Goal: Information Seeking & Learning: Learn about a topic

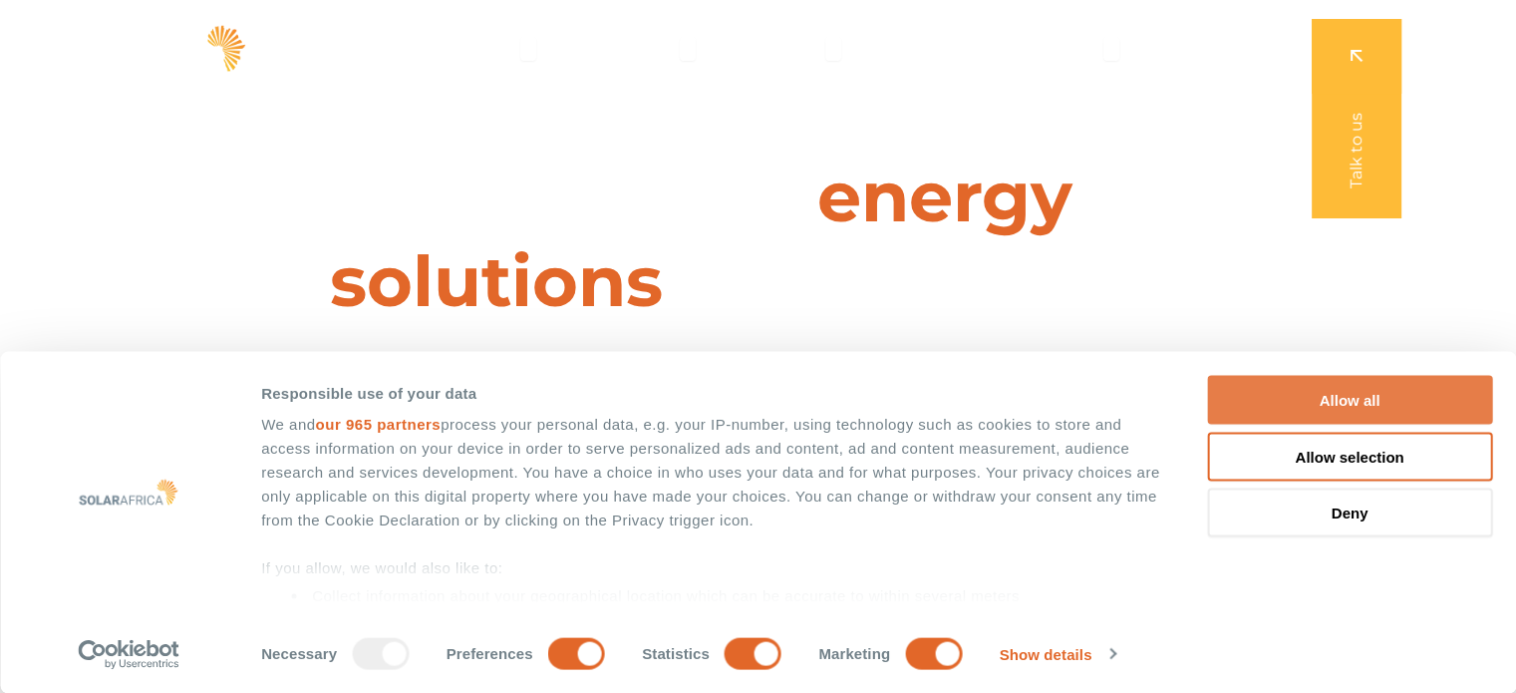
click at [1322, 407] on button "Allow all" at bounding box center [1349, 400] width 285 height 49
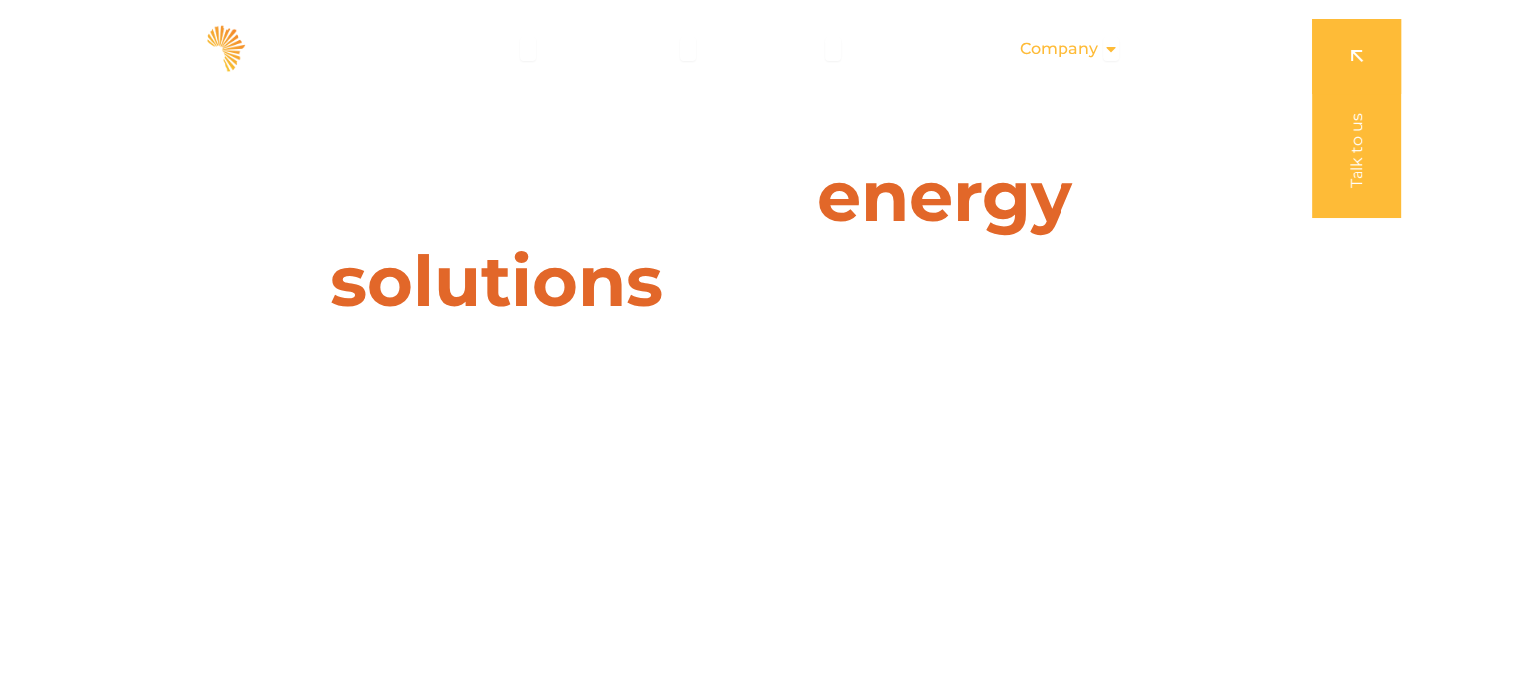
click at [1113, 49] on icon "Menu" at bounding box center [1111, 49] width 16 height 16
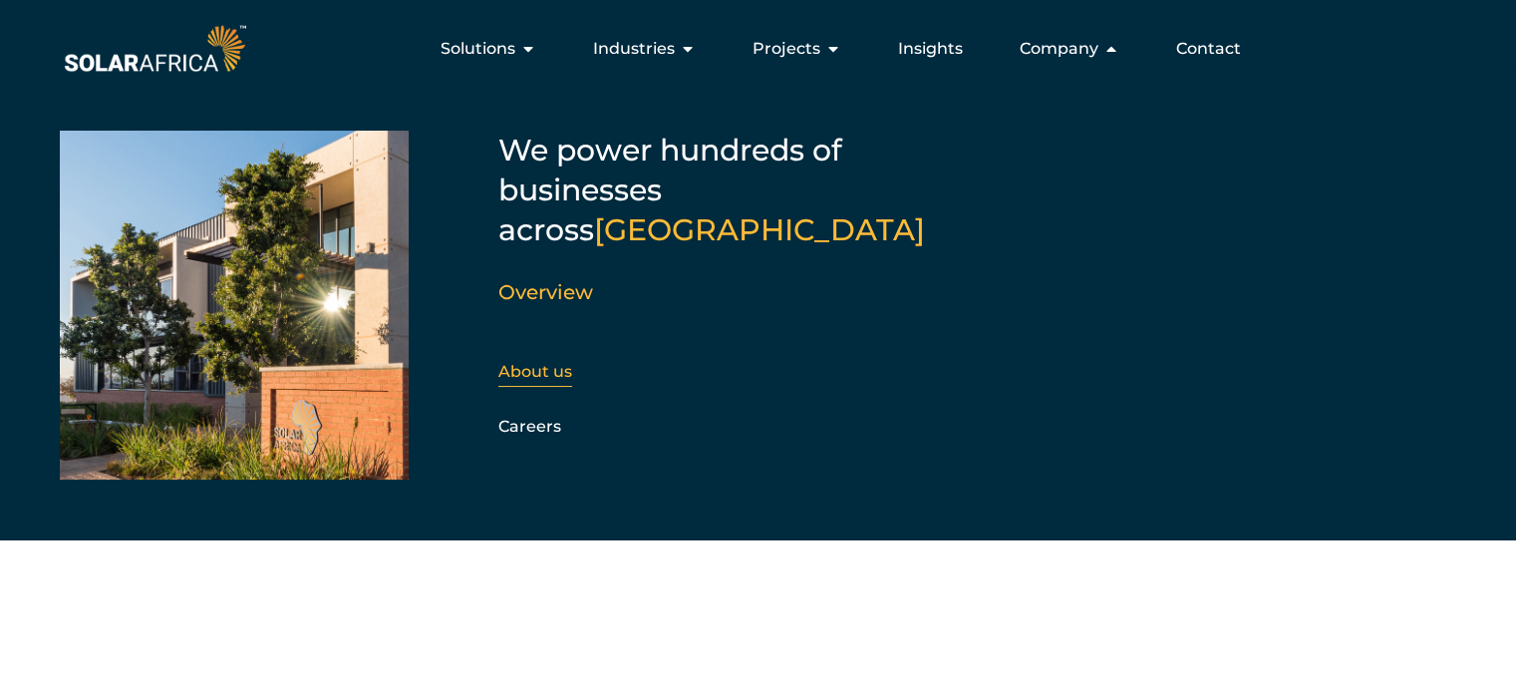
click at [555, 357] on div "About us" at bounding box center [605, 372] width 215 height 30
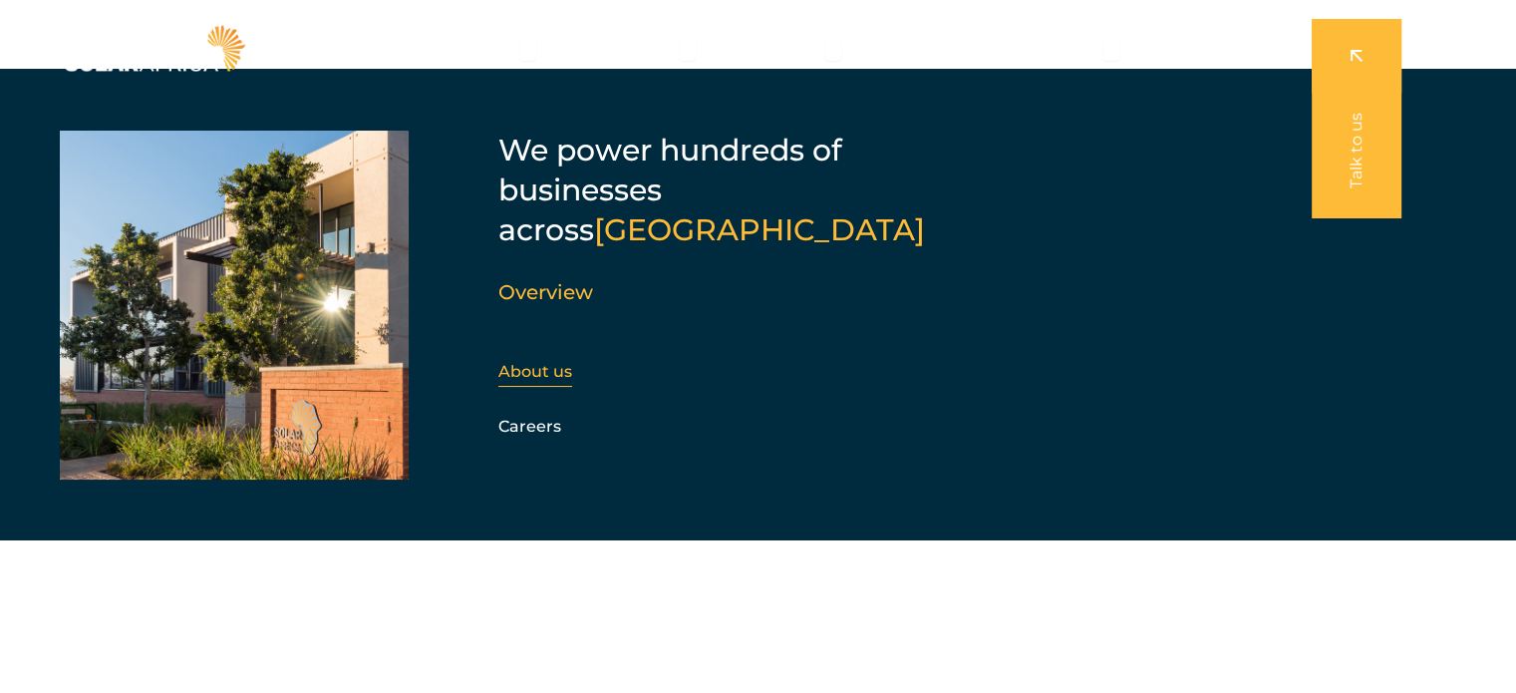
click at [546, 362] on link "About us" at bounding box center [535, 371] width 74 height 19
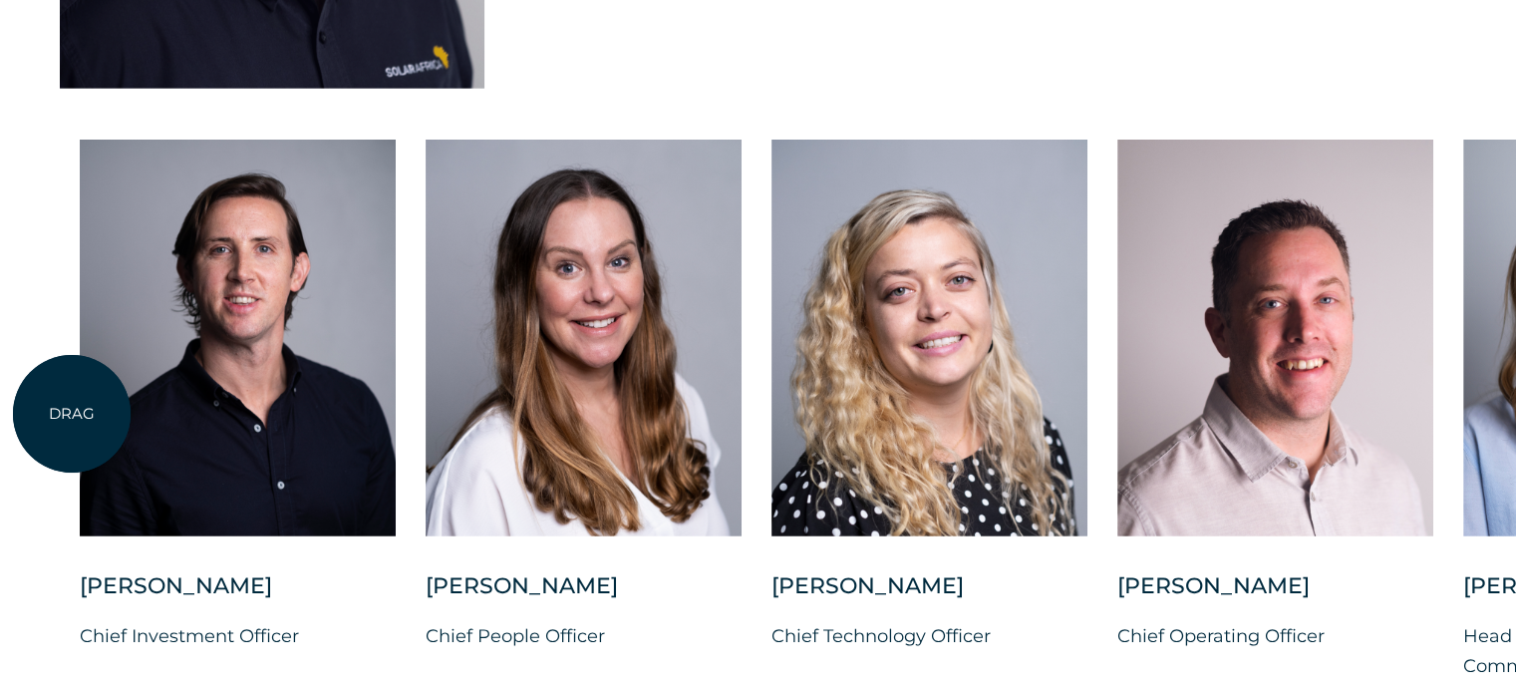
scroll to position [5082, 0]
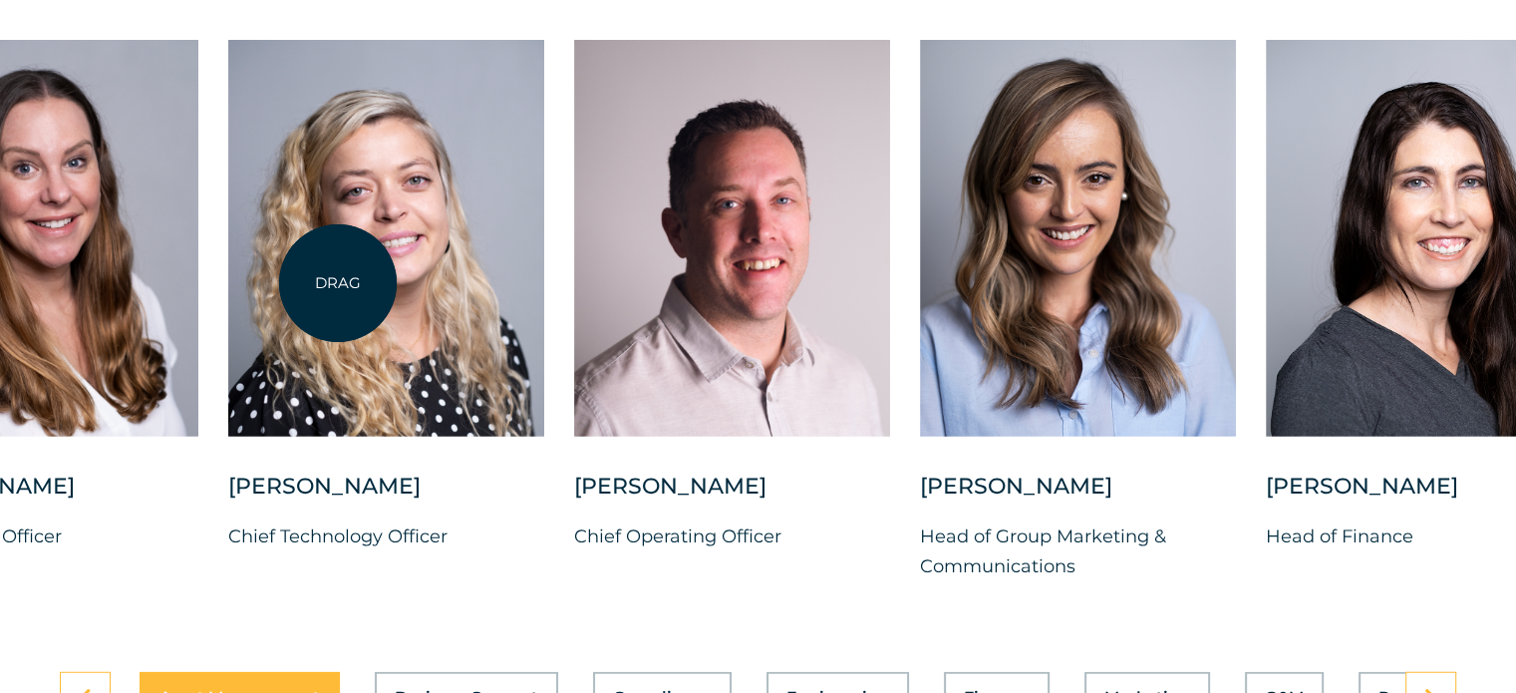
drag, startPoint x: 881, startPoint y: 265, endPoint x: 338, endPoint y: 283, distance: 543.4
click at [338, 283] on div at bounding box center [386, 238] width 316 height 397
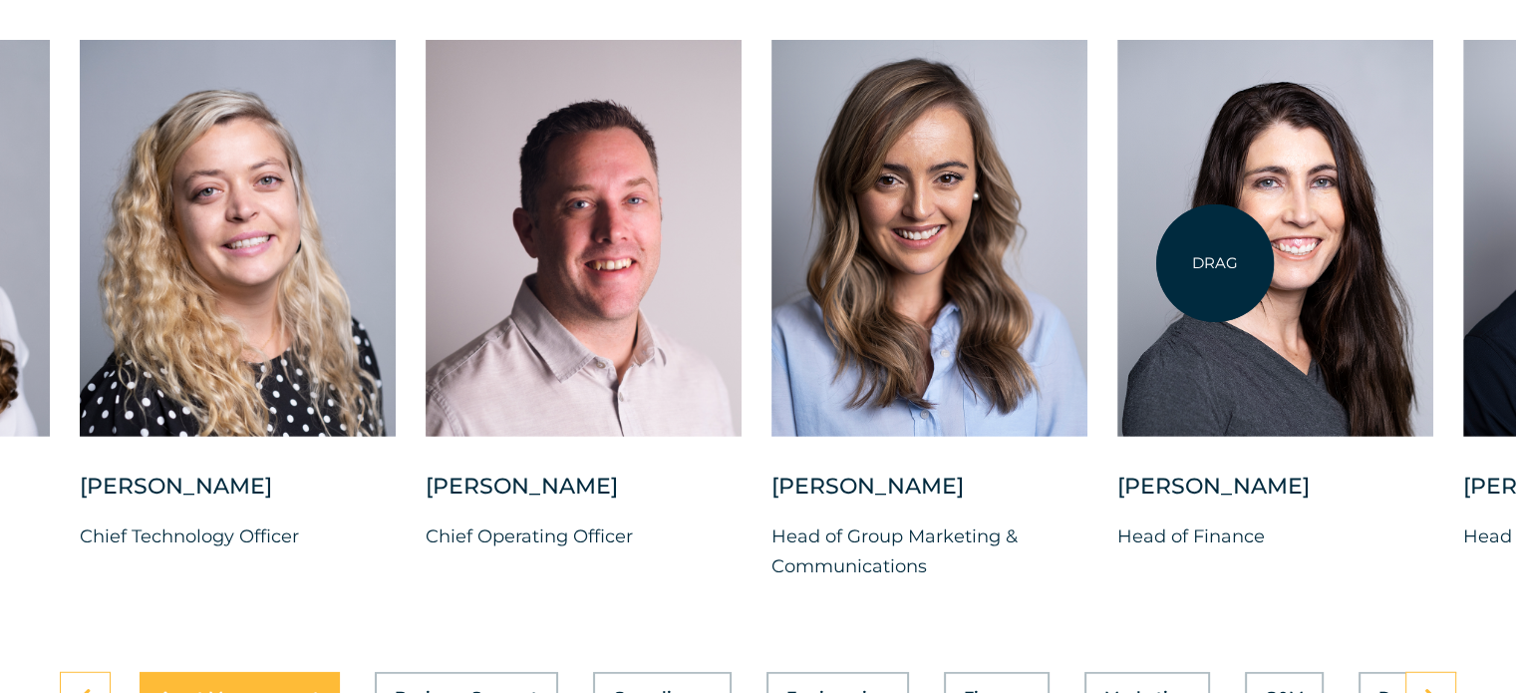
drag, startPoint x: 1204, startPoint y: 339, endPoint x: 1215, endPoint y: 263, distance: 76.5
click at [1215, 263] on div at bounding box center [1275, 238] width 316 height 397
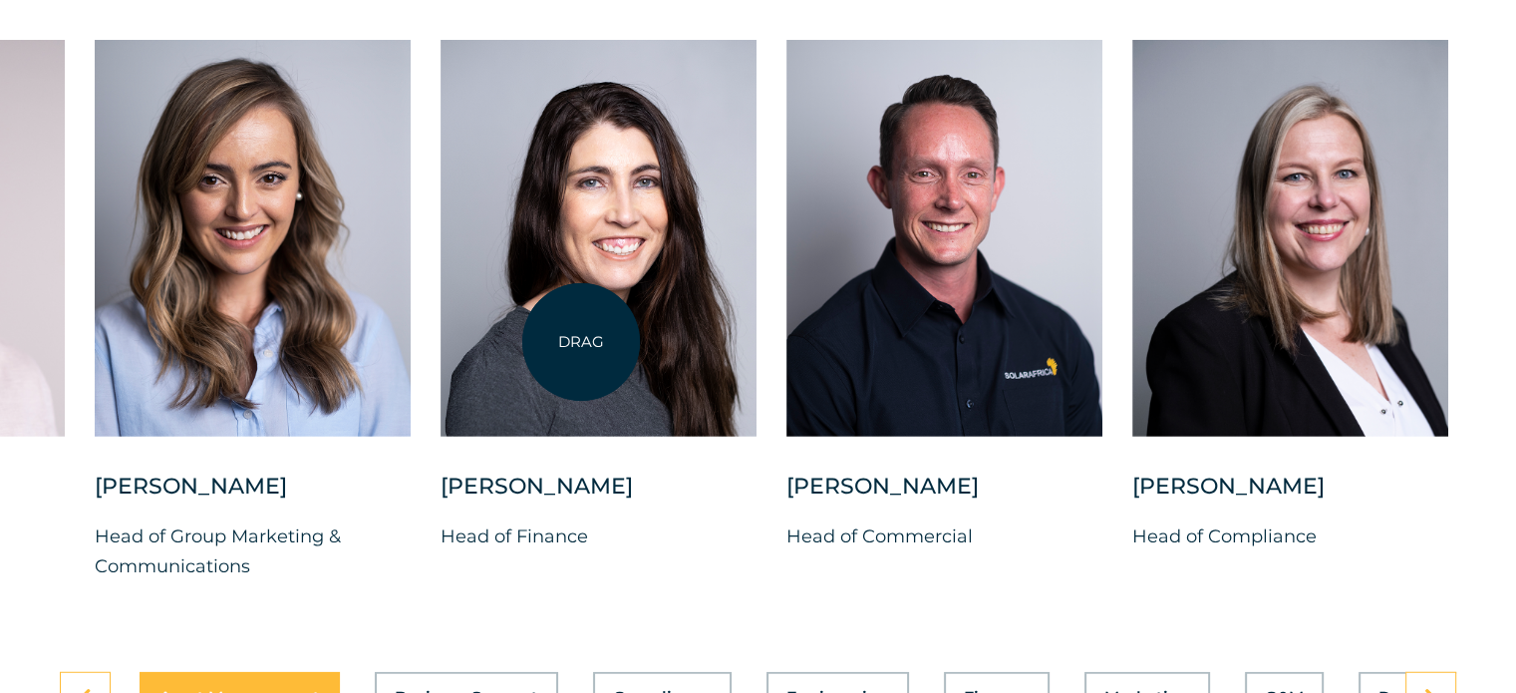
drag, startPoint x: 1258, startPoint y: 284, endPoint x: 569, endPoint y: 342, distance: 691.0
click at [578, 342] on div at bounding box center [598, 238] width 316 height 397
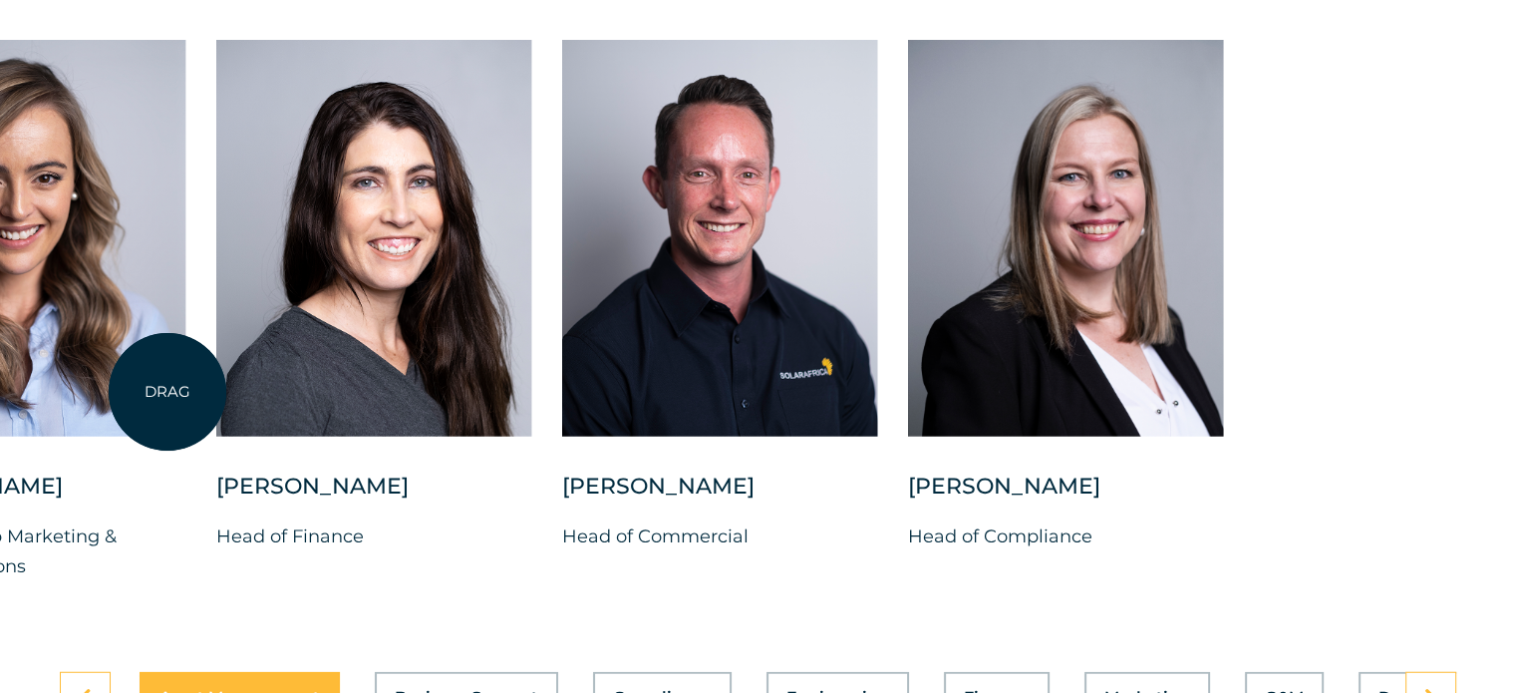
drag, startPoint x: 1216, startPoint y: 336, endPoint x: 167, endPoint y: 392, distance: 1049.8
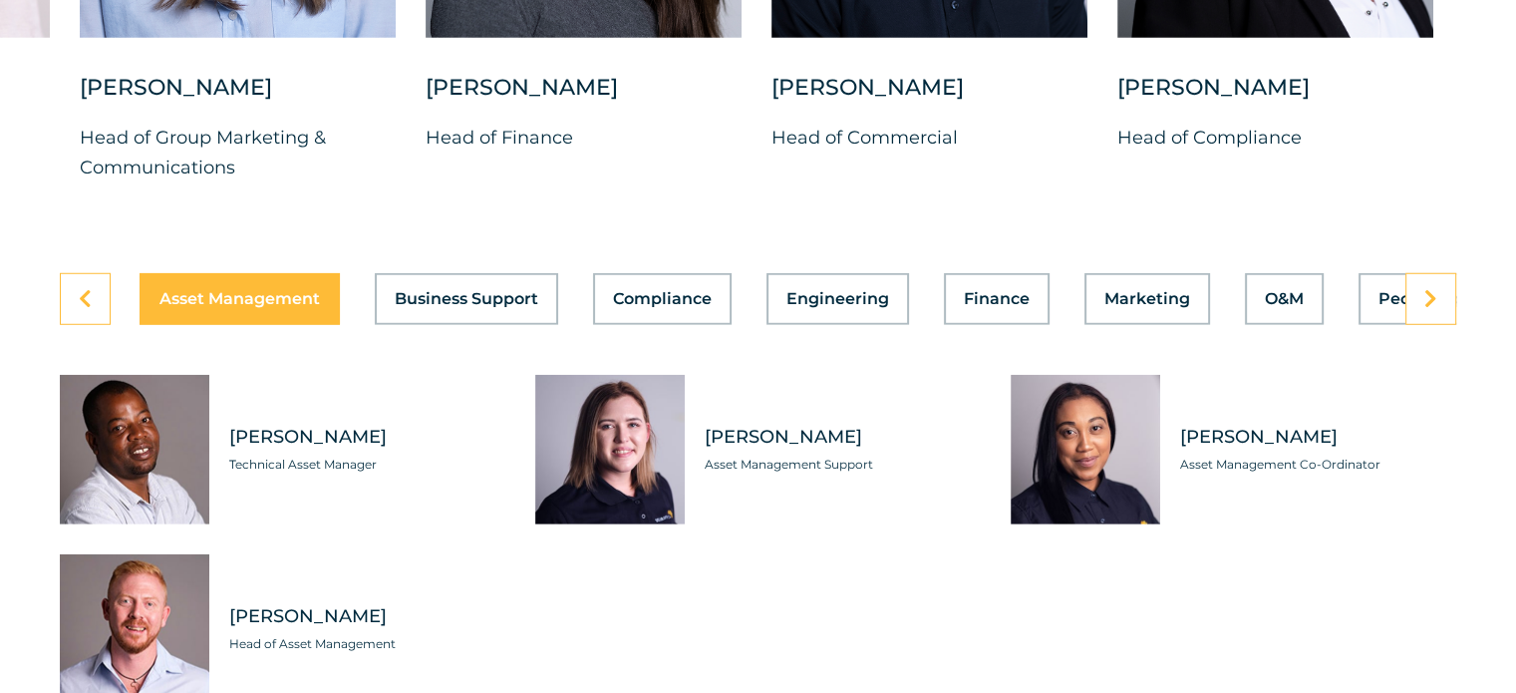
scroll to position [5581, 0]
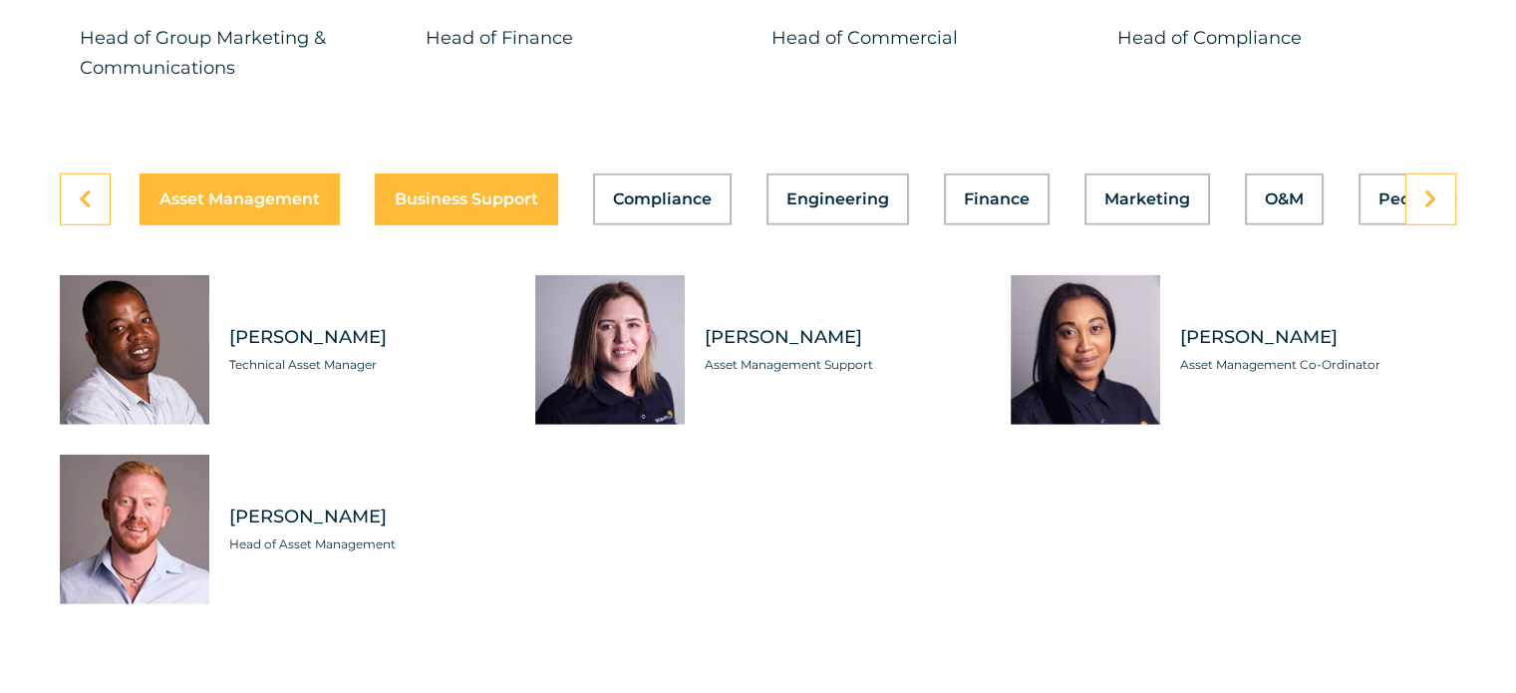
click at [478, 201] on button "Business Support" at bounding box center [466, 199] width 183 height 52
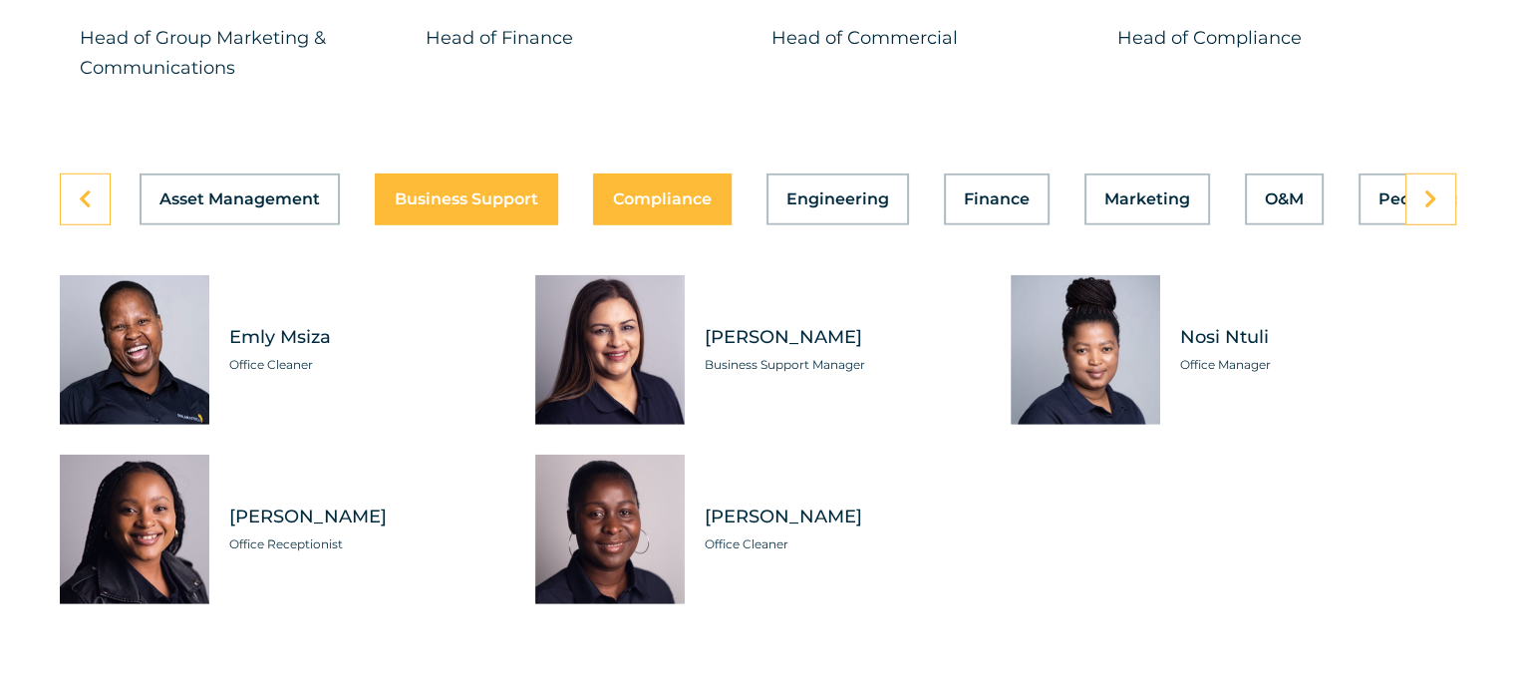
click at [632, 191] on span "Compliance" at bounding box center [662, 199] width 99 height 16
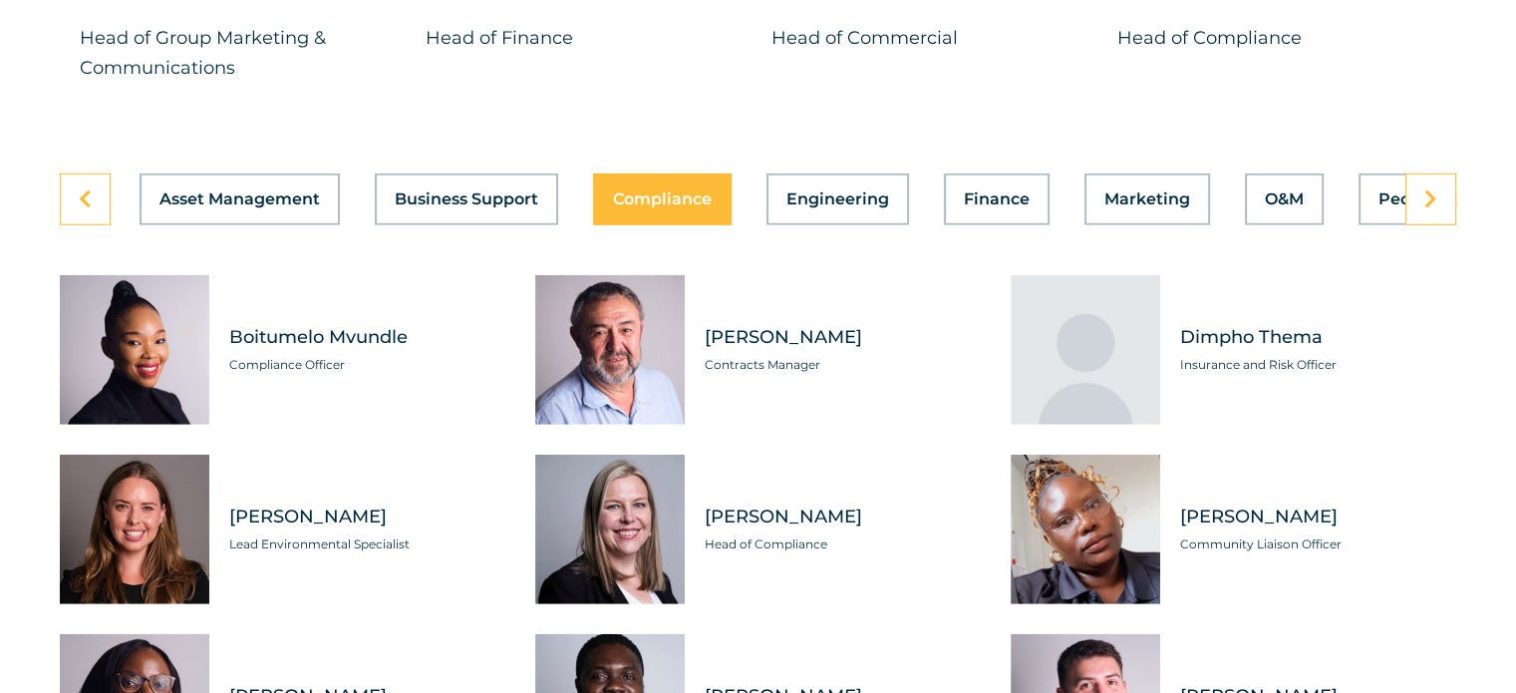
click at [761, 206] on div "Asset Management Business Support Compliance Engineering Finance Marketing O&M …" at bounding box center [758, 199] width 1396 height 52
click at [832, 191] on span "Engineering" at bounding box center [837, 199] width 103 height 16
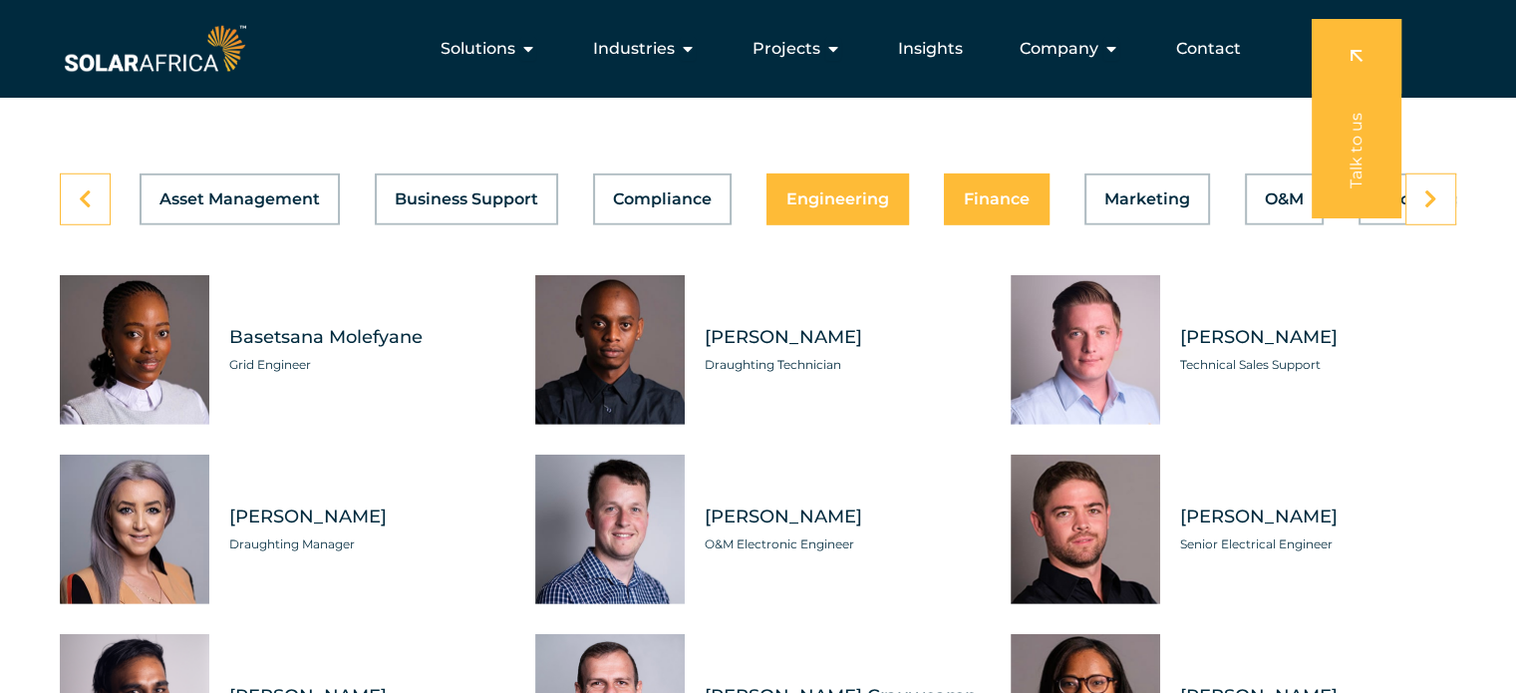
click at [1001, 191] on span "Finance" at bounding box center [997, 199] width 66 height 16
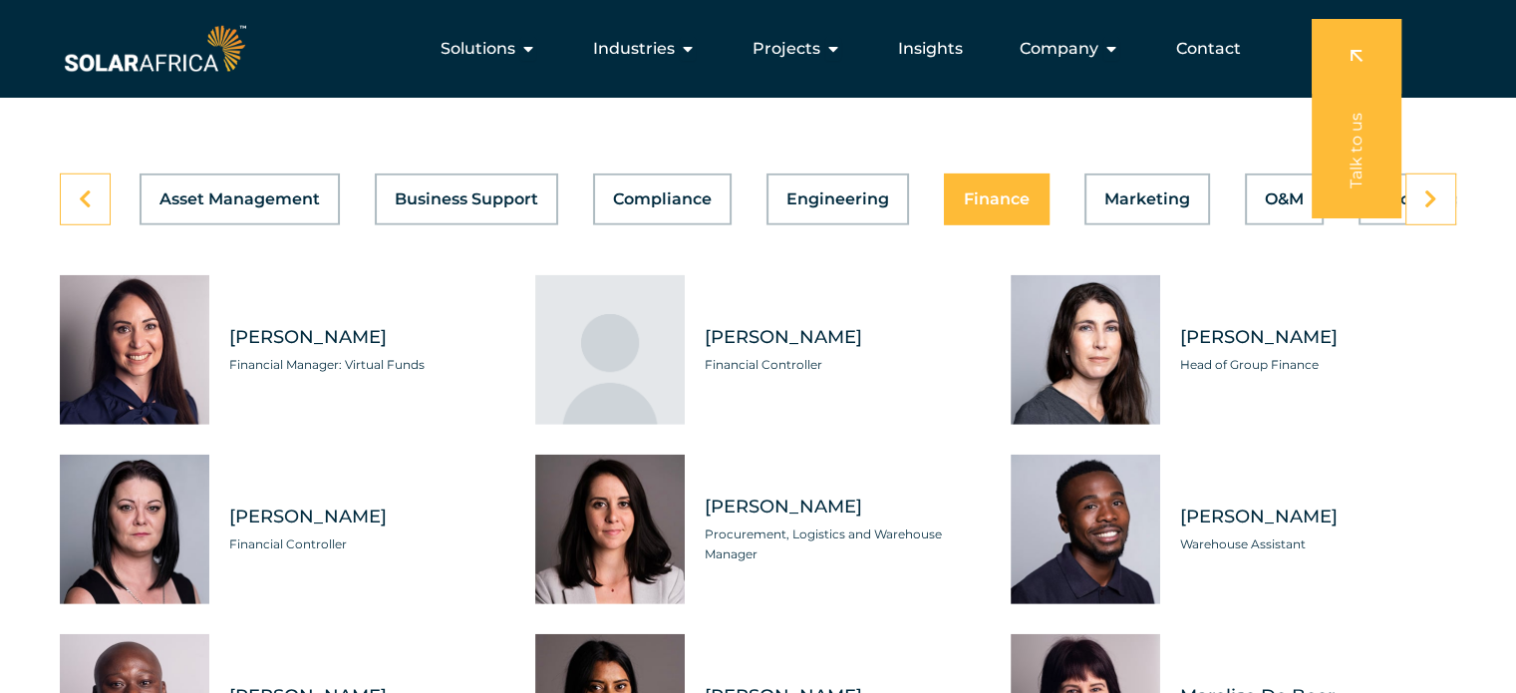
scroll to position [5381, 0]
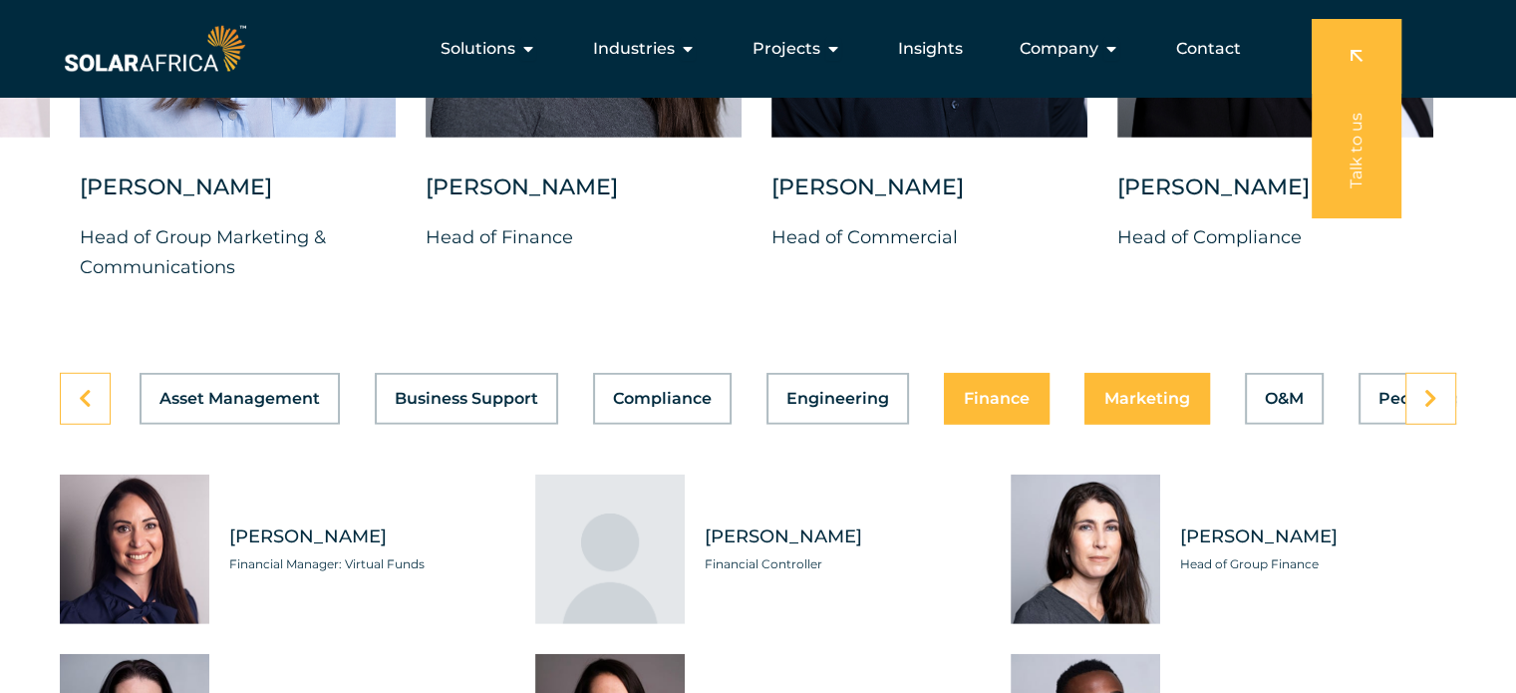
click at [1149, 391] on span "Marketing" at bounding box center [1147, 399] width 86 height 16
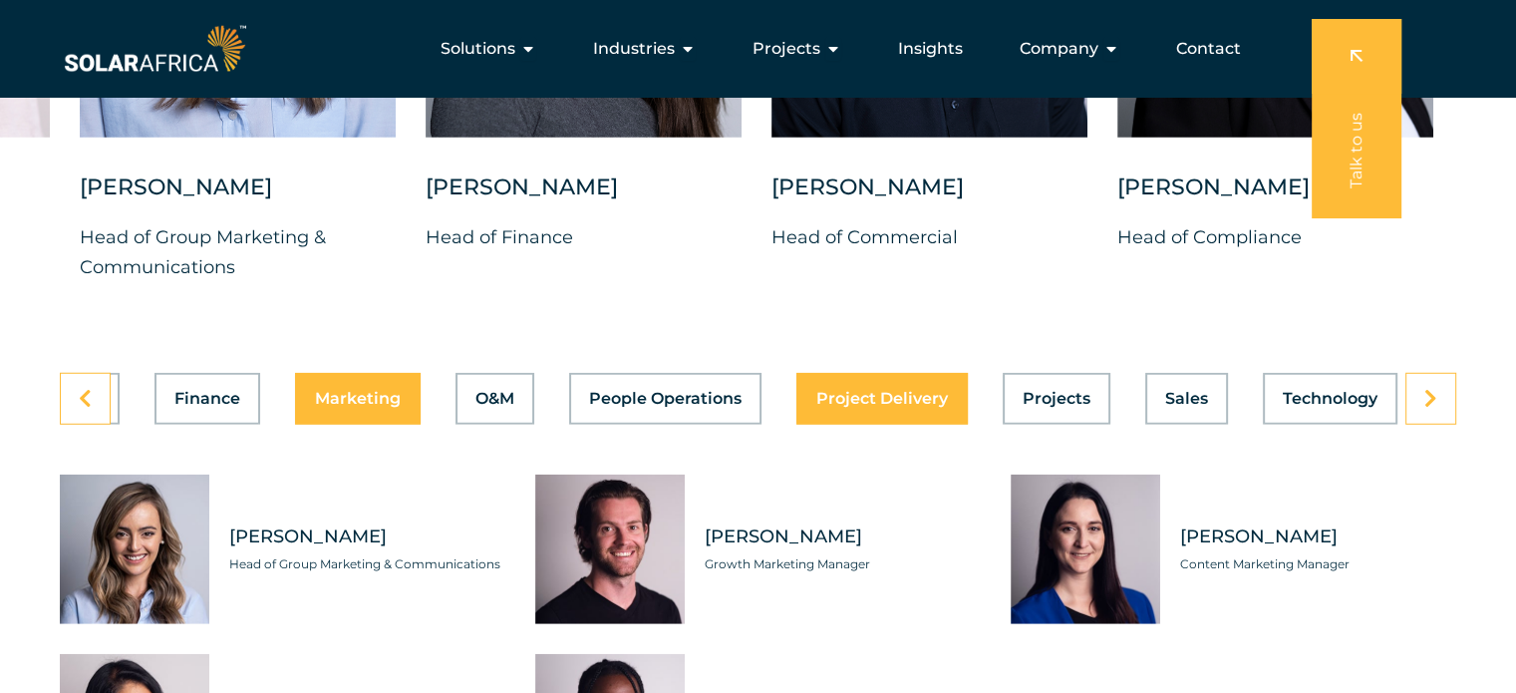
scroll to position [0, 796]
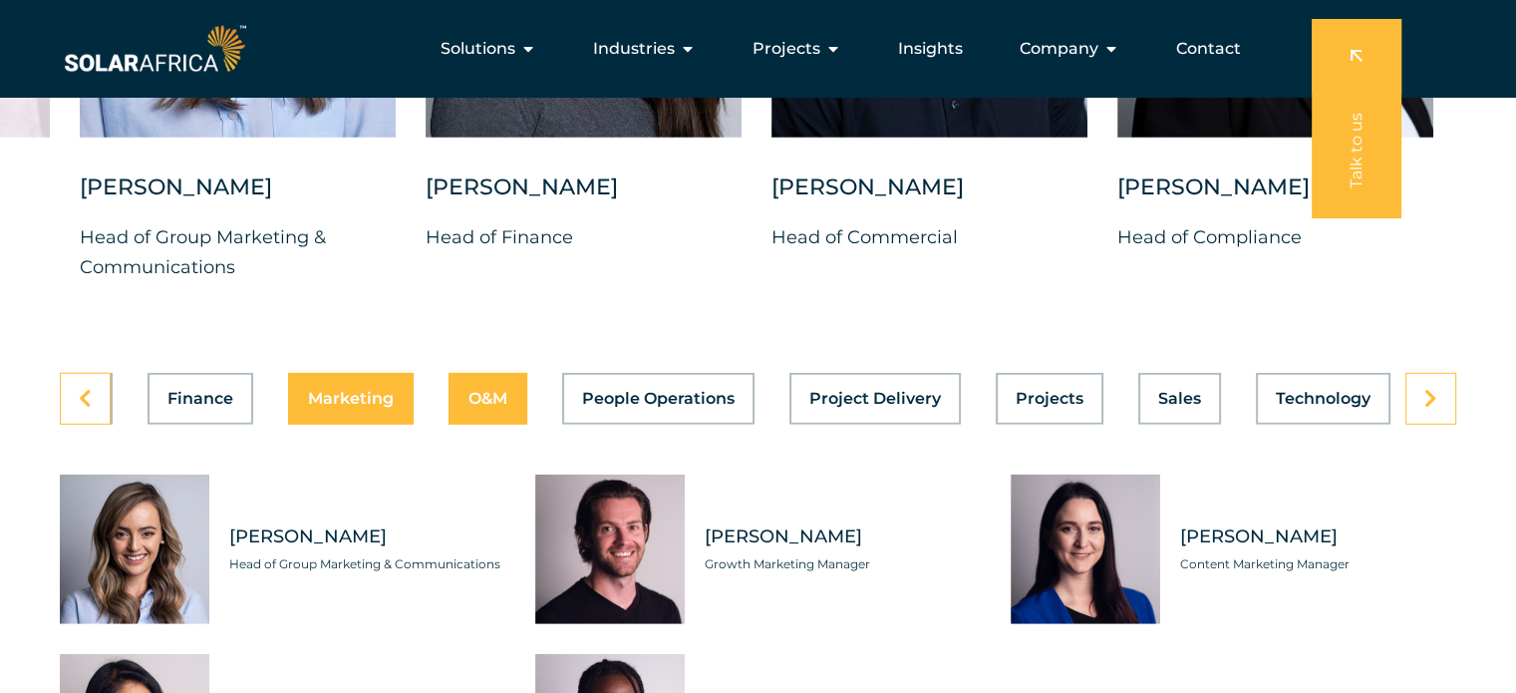
click at [494, 391] on span "O&M" at bounding box center [487, 399] width 39 height 16
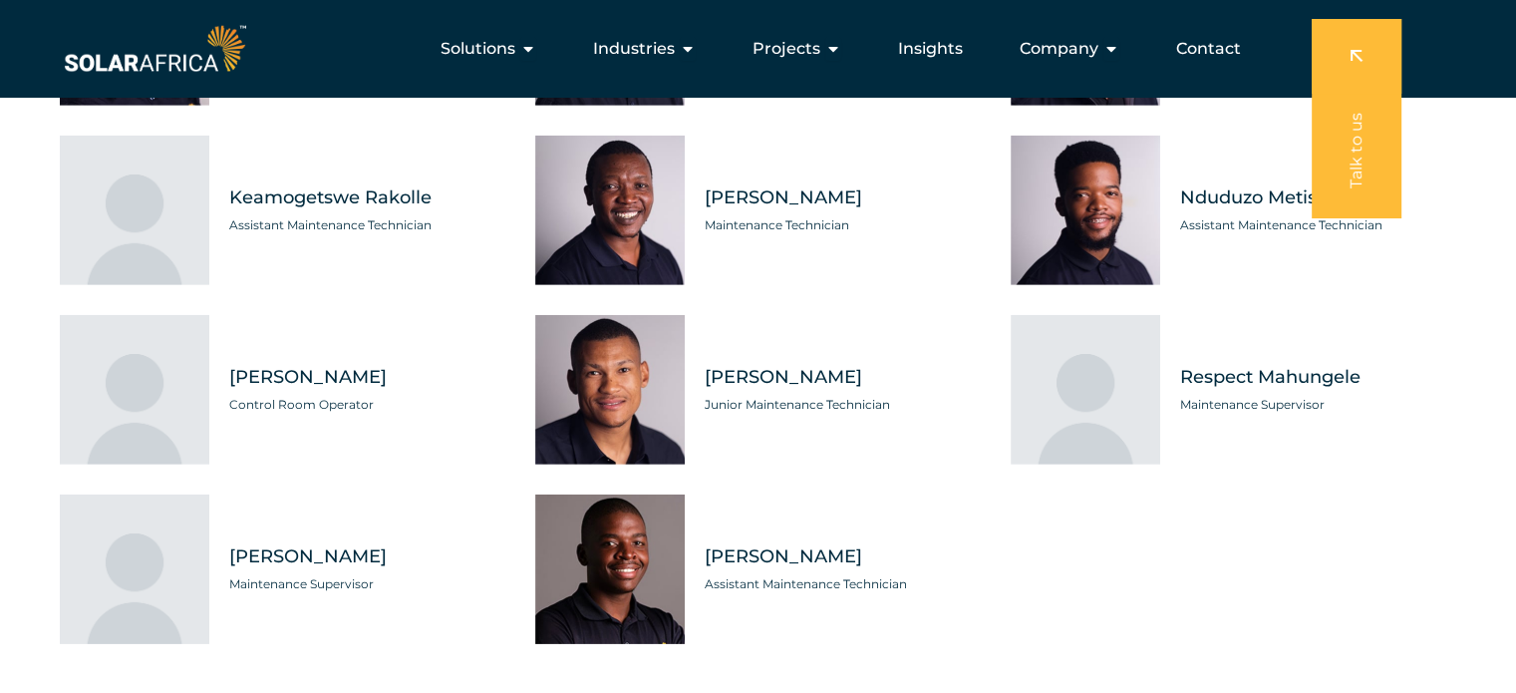
scroll to position [5581, 0]
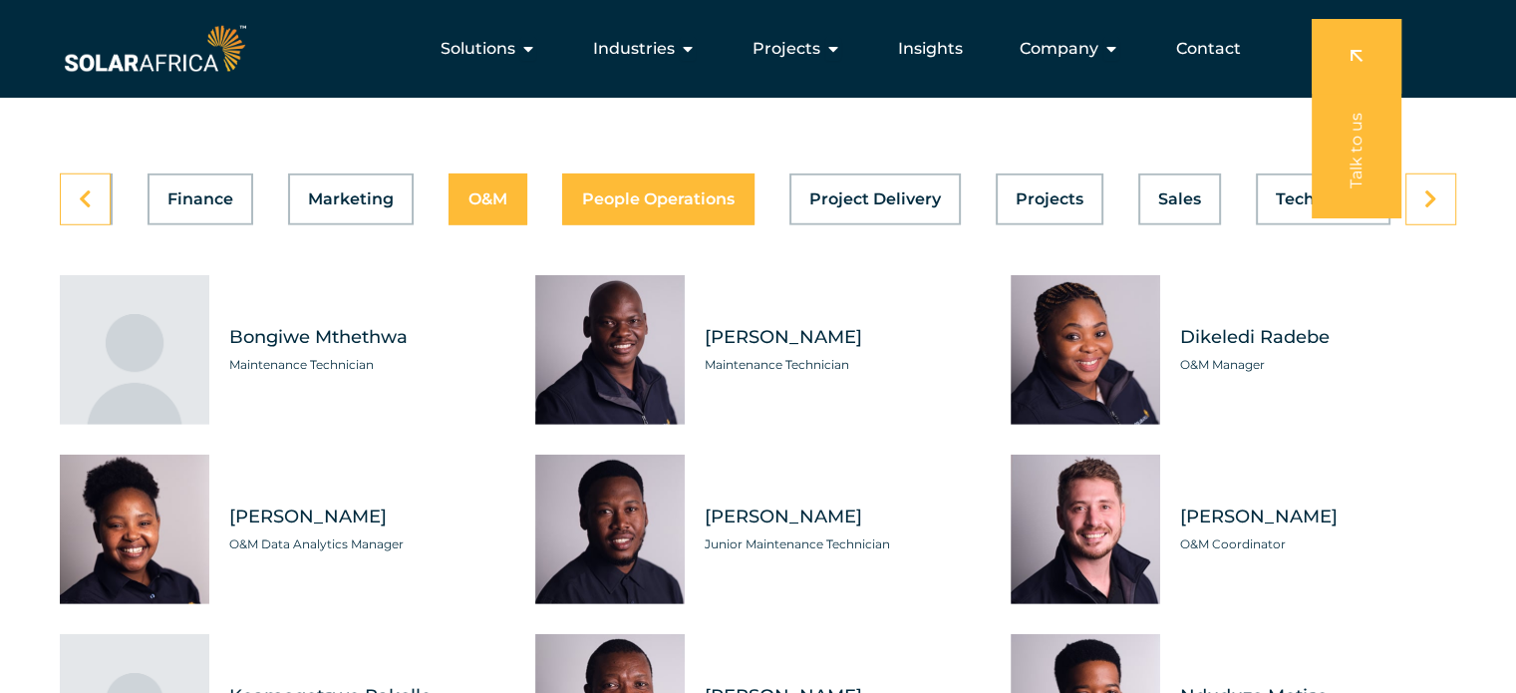
click at [691, 191] on span "People Operations" at bounding box center [658, 199] width 152 height 16
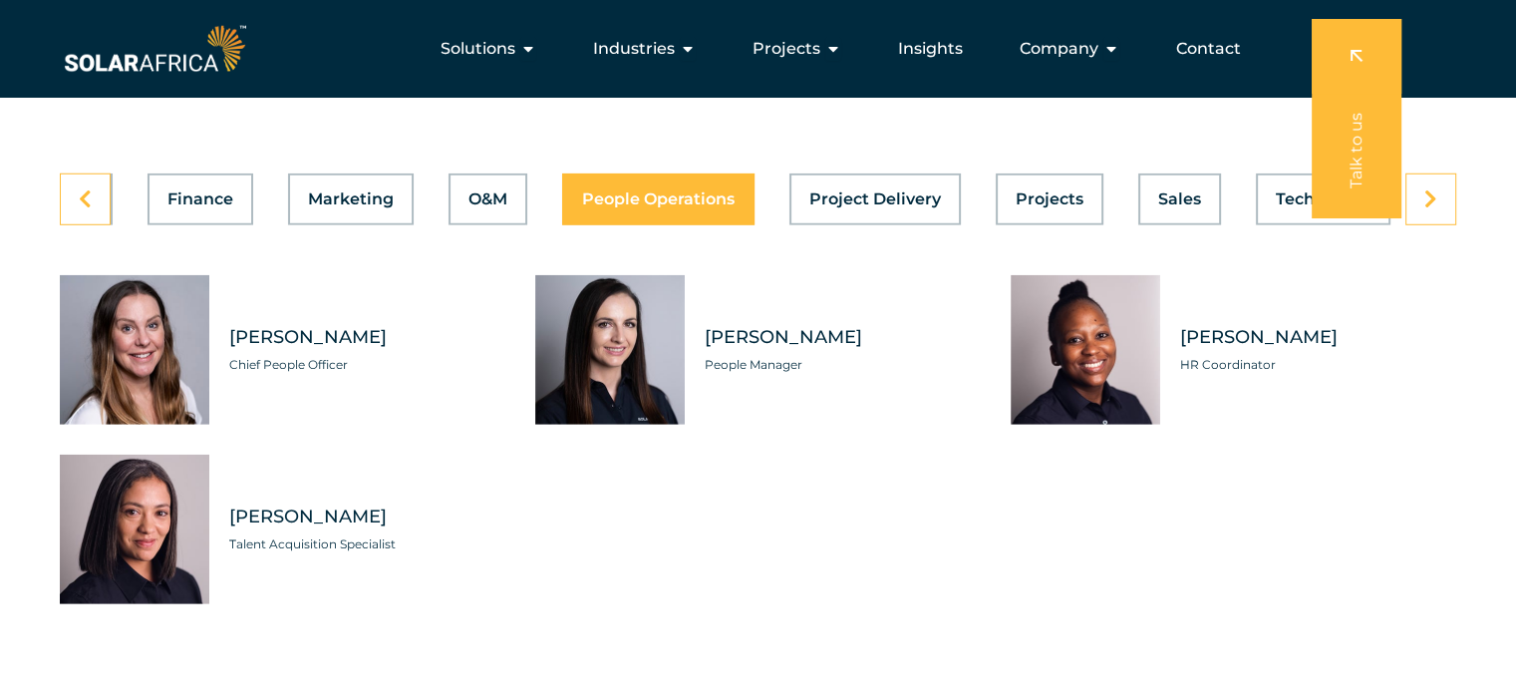
scroll to position [0, 796]
click at [877, 191] on span "Project Delivery" at bounding box center [875, 199] width 132 height 16
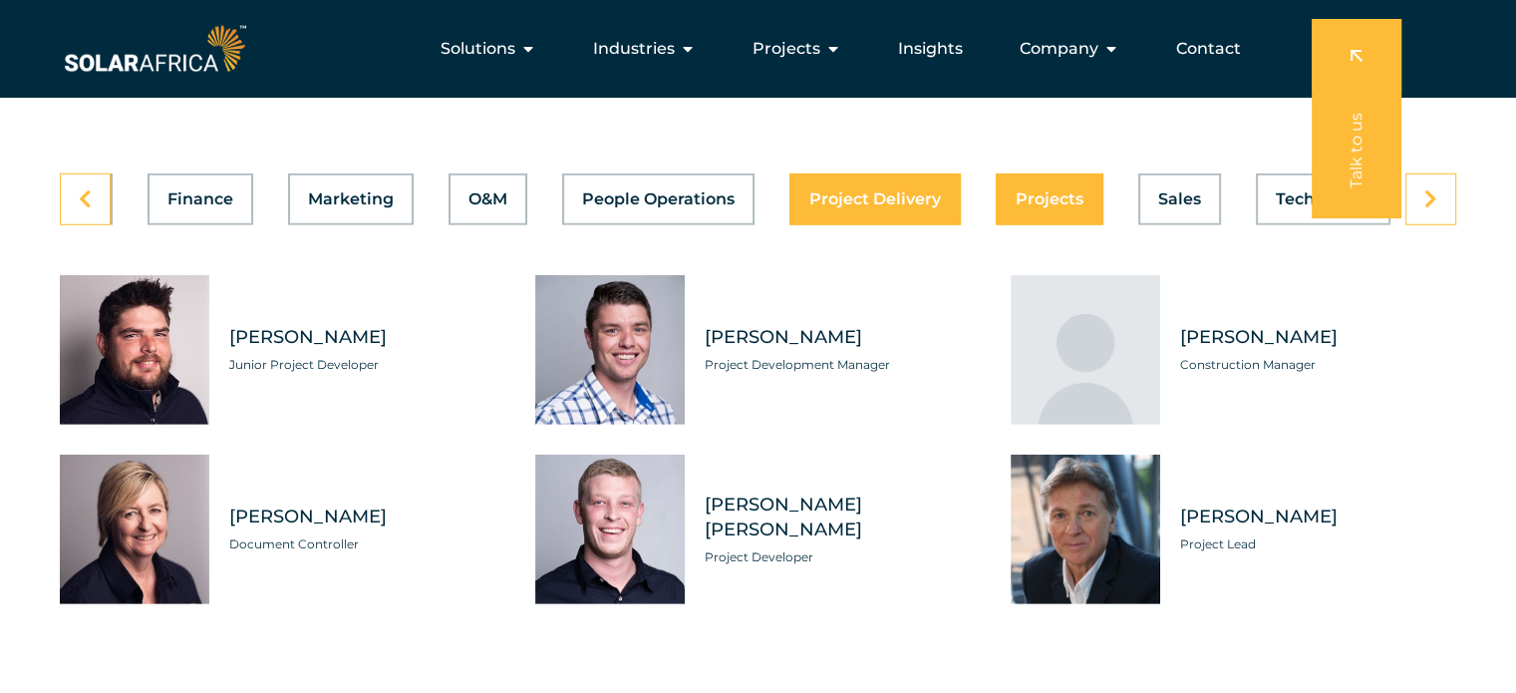
click at [1020, 191] on span "Projects" at bounding box center [1049, 199] width 68 height 16
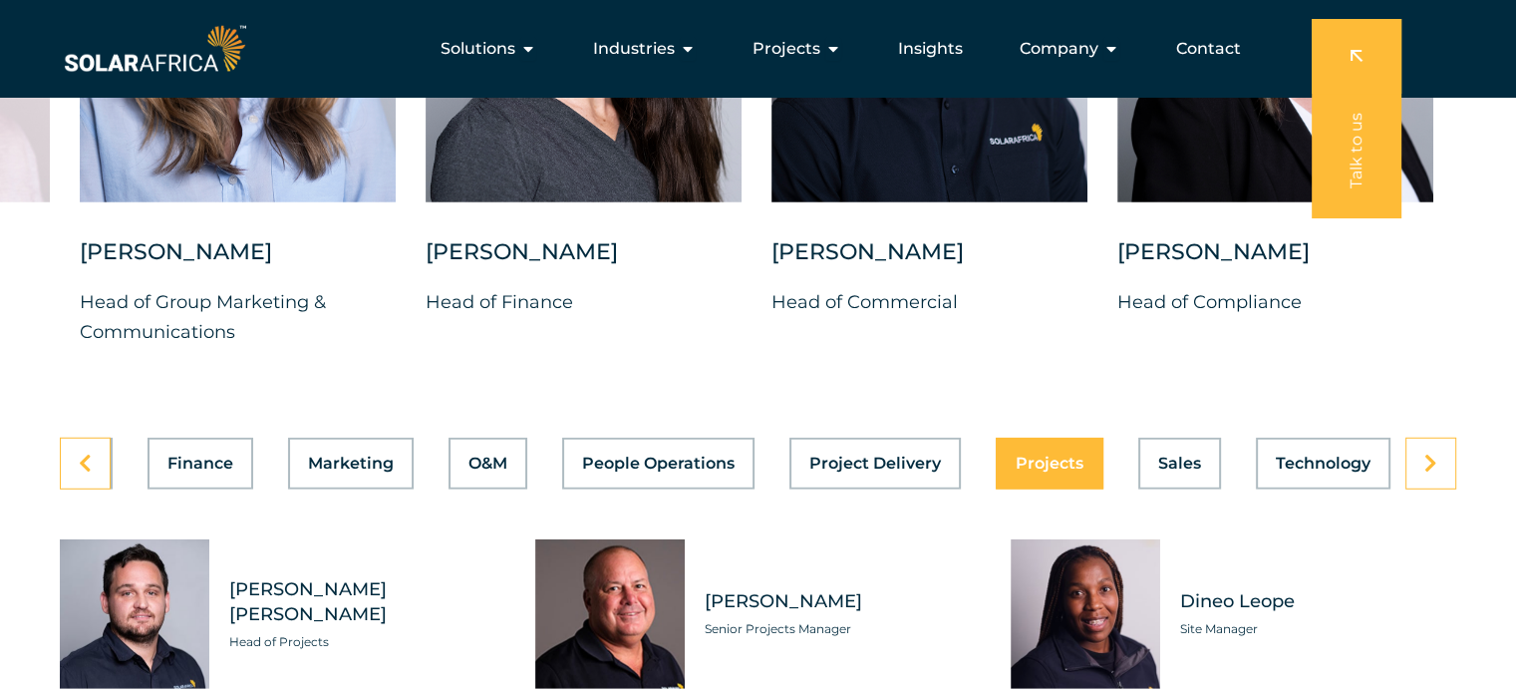
scroll to position [5282, 0]
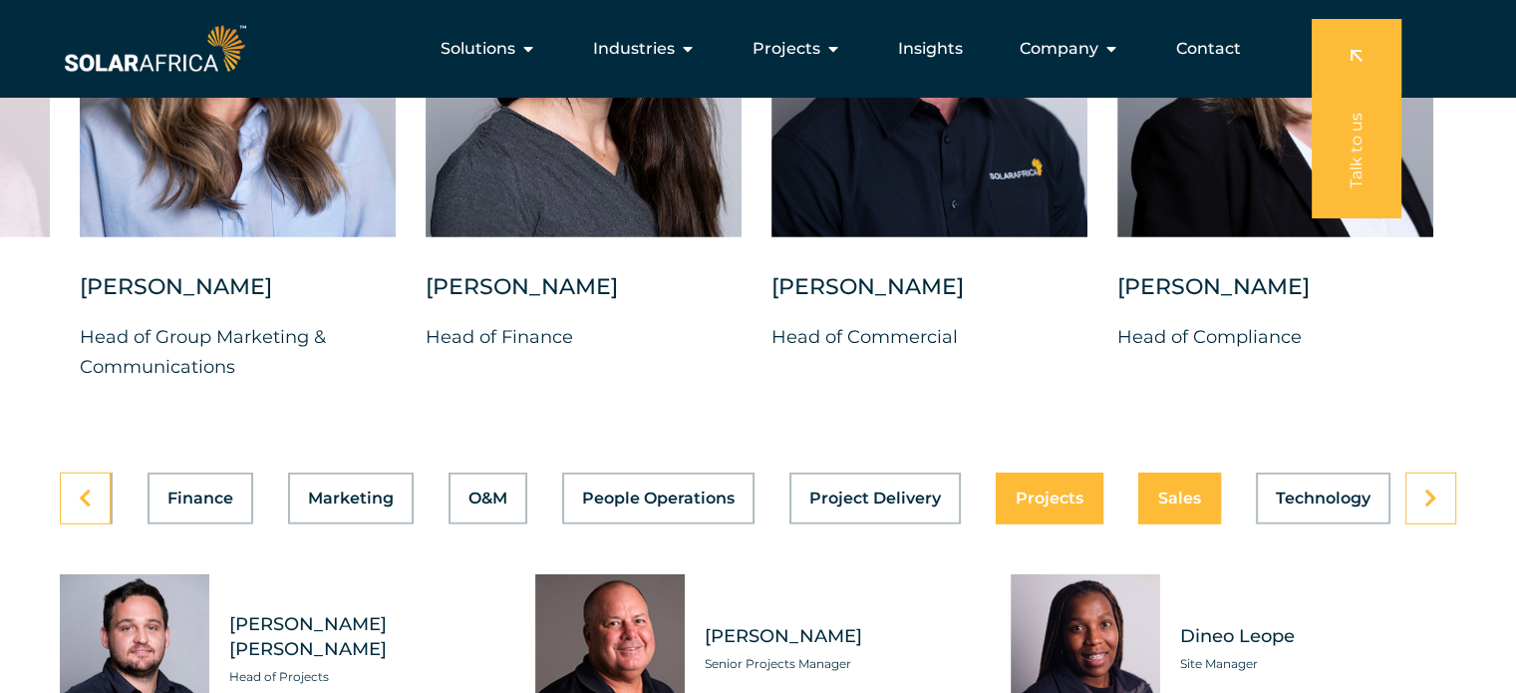
click at [1138, 484] on button "Sales" at bounding box center [1179, 498] width 83 height 52
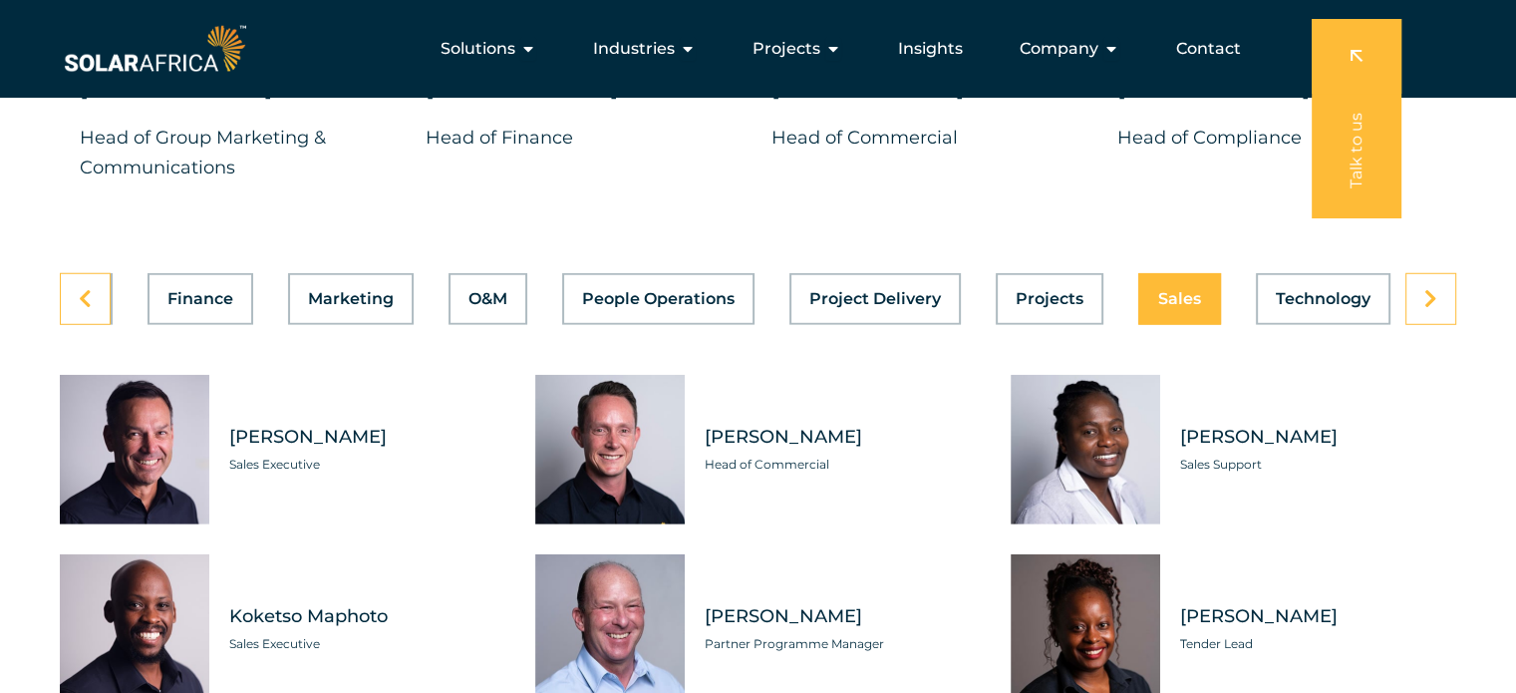
scroll to position [5381, 0]
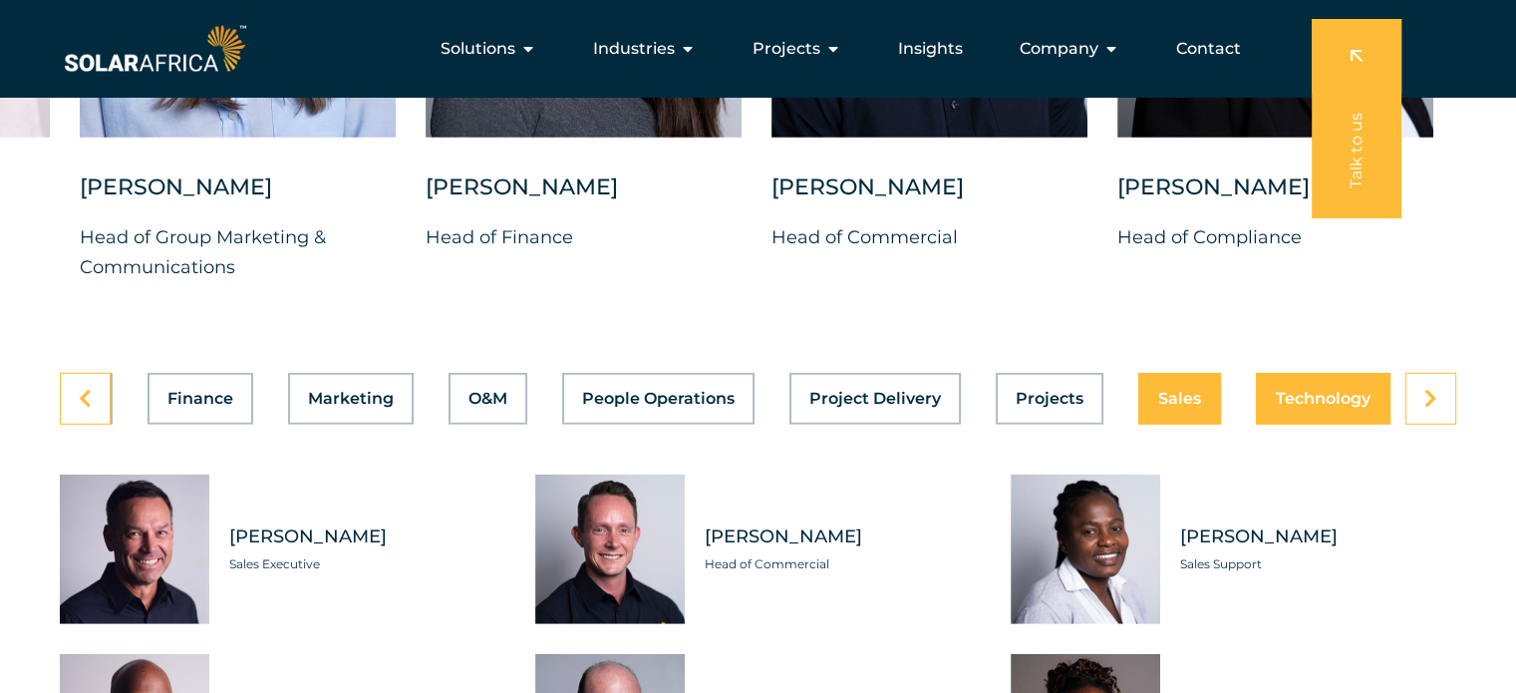
click at [1288, 373] on button "Technology" at bounding box center [1323, 399] width 135 height 52
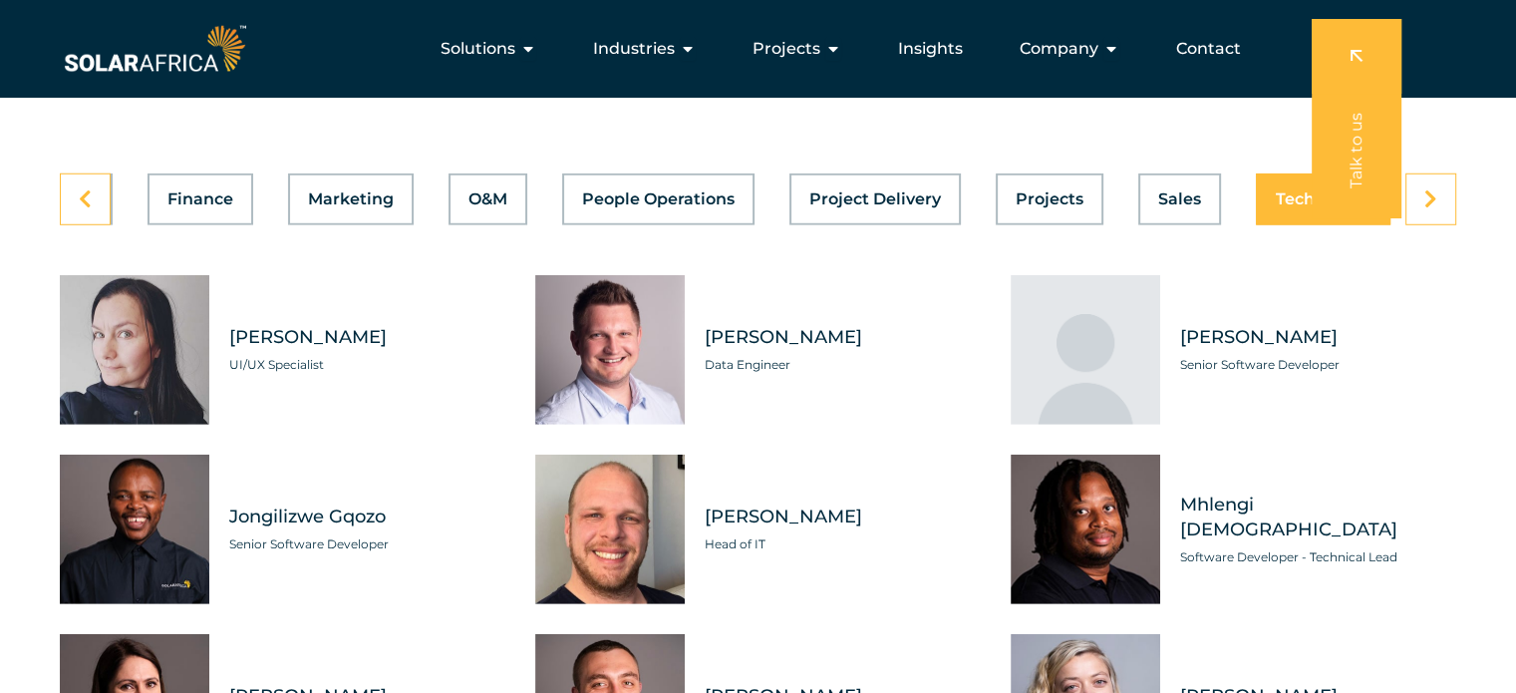
scroll to position [5481, 0]
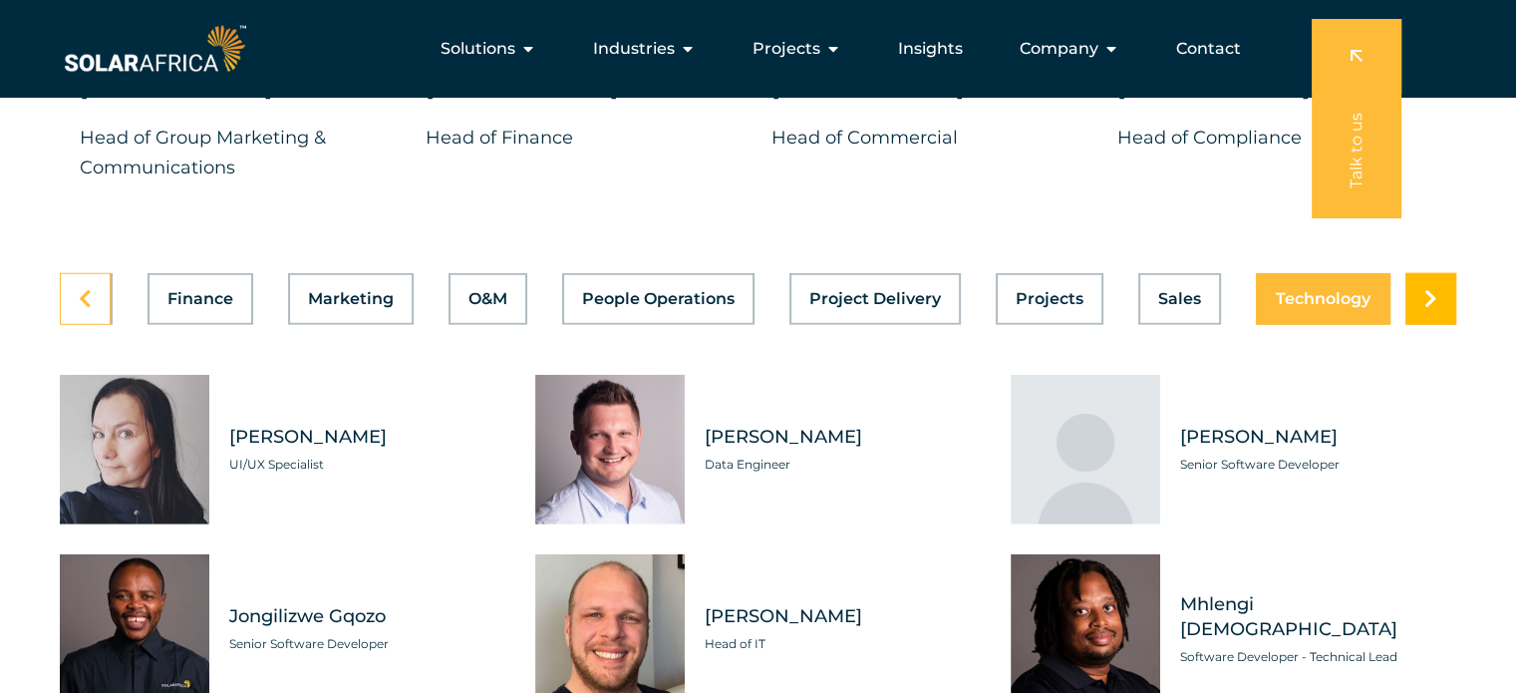
click at [1441, 282] on link at bounding box center [1430, 299] width 51 height 52
click at [108, 278] on link at bounding box center [85, 299] width 51 height 52
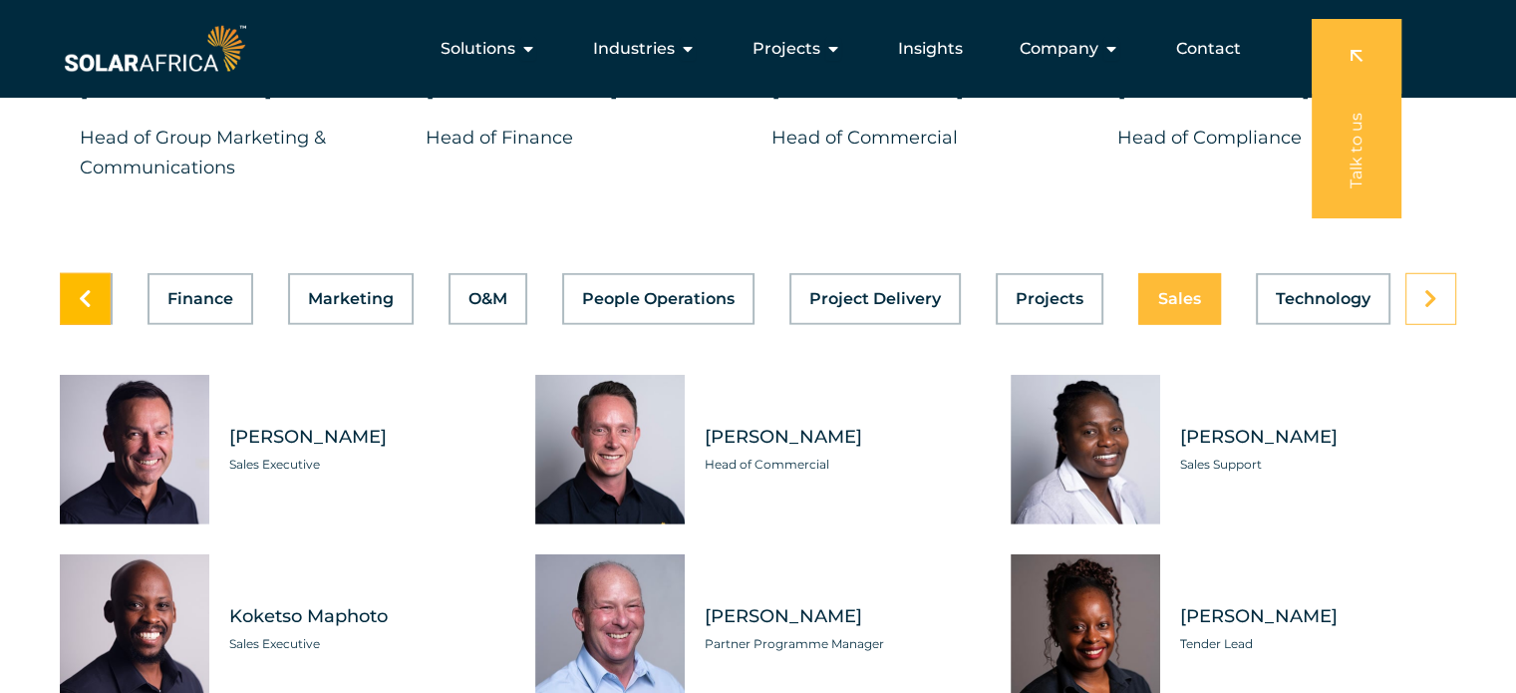
click at [104, 278] on link at bounding box center [85, 299] width 51 height 52
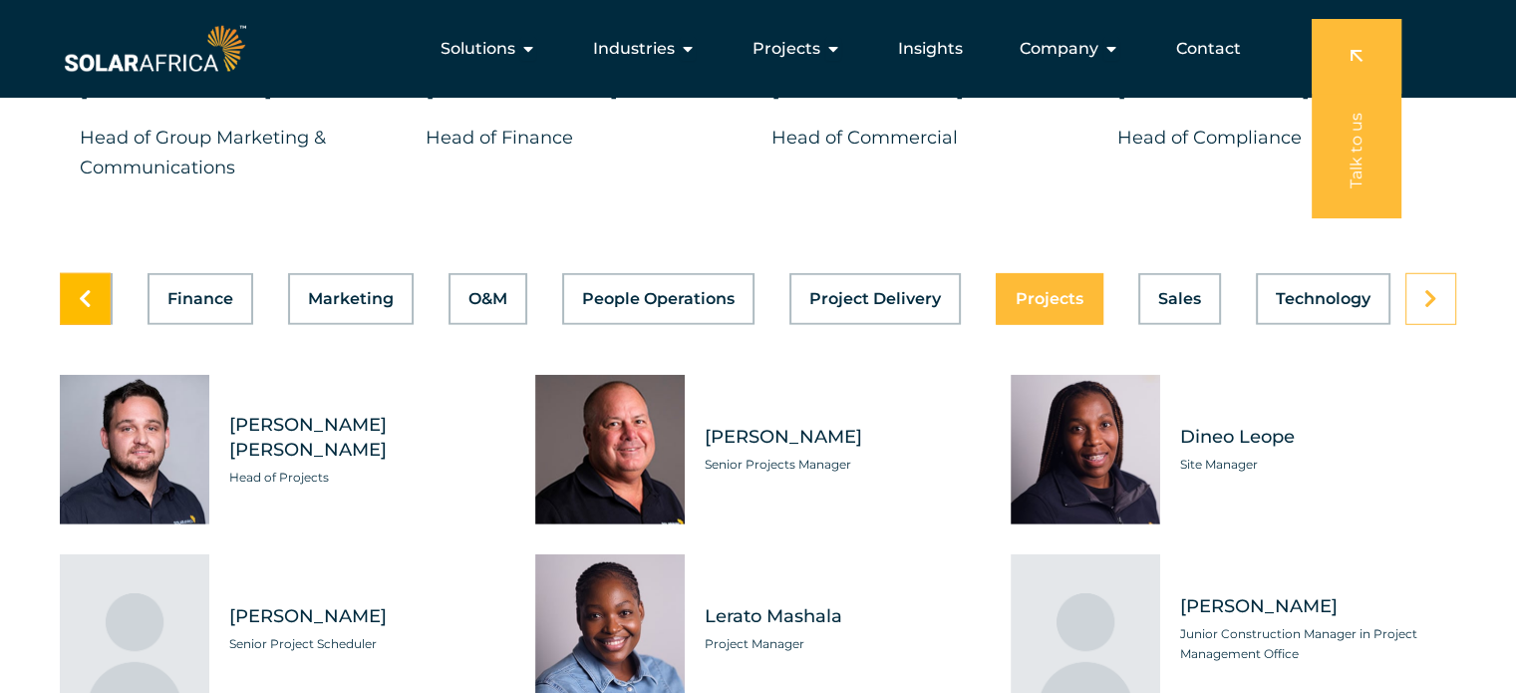
click at [104, 278] on link at bounding box center [85, 299] width 51 height 52
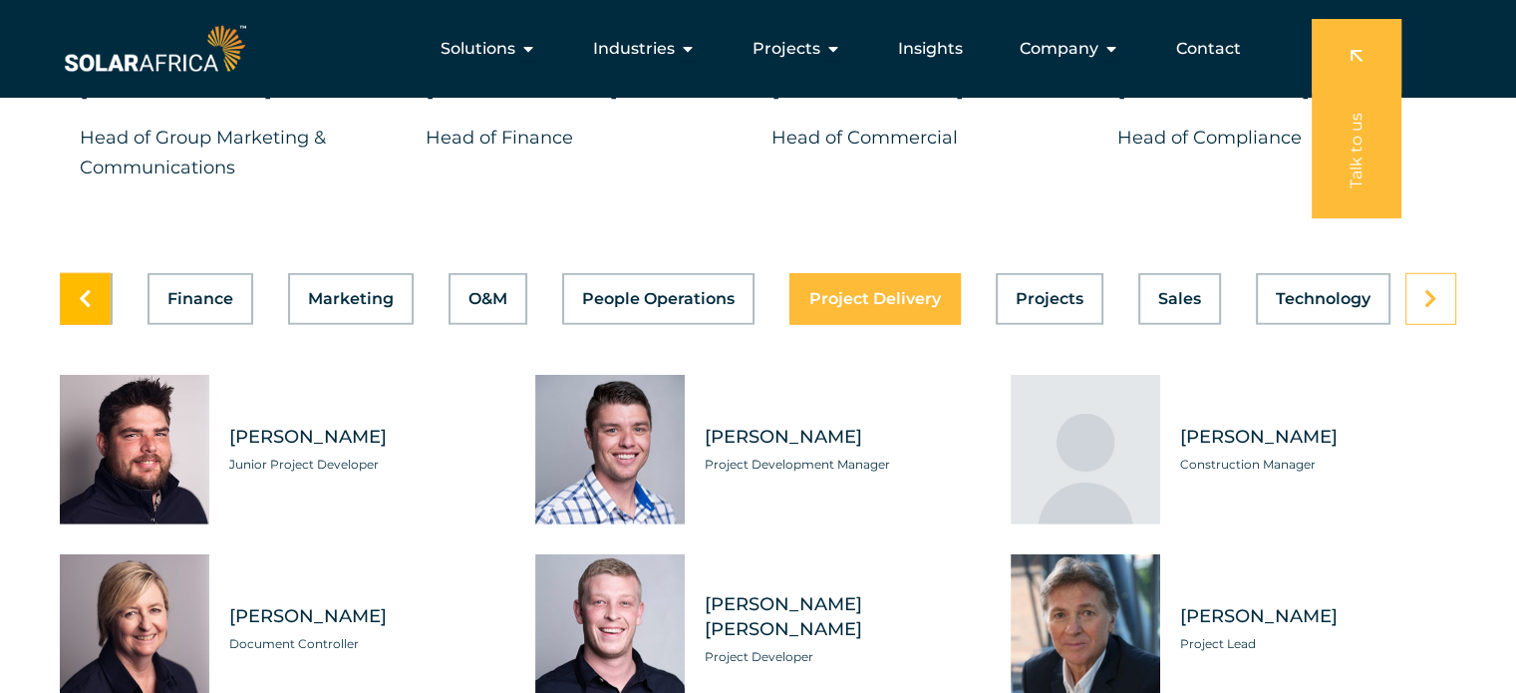
click at [104, 278] on link at bounding box center [85, 299] width 51 height 52
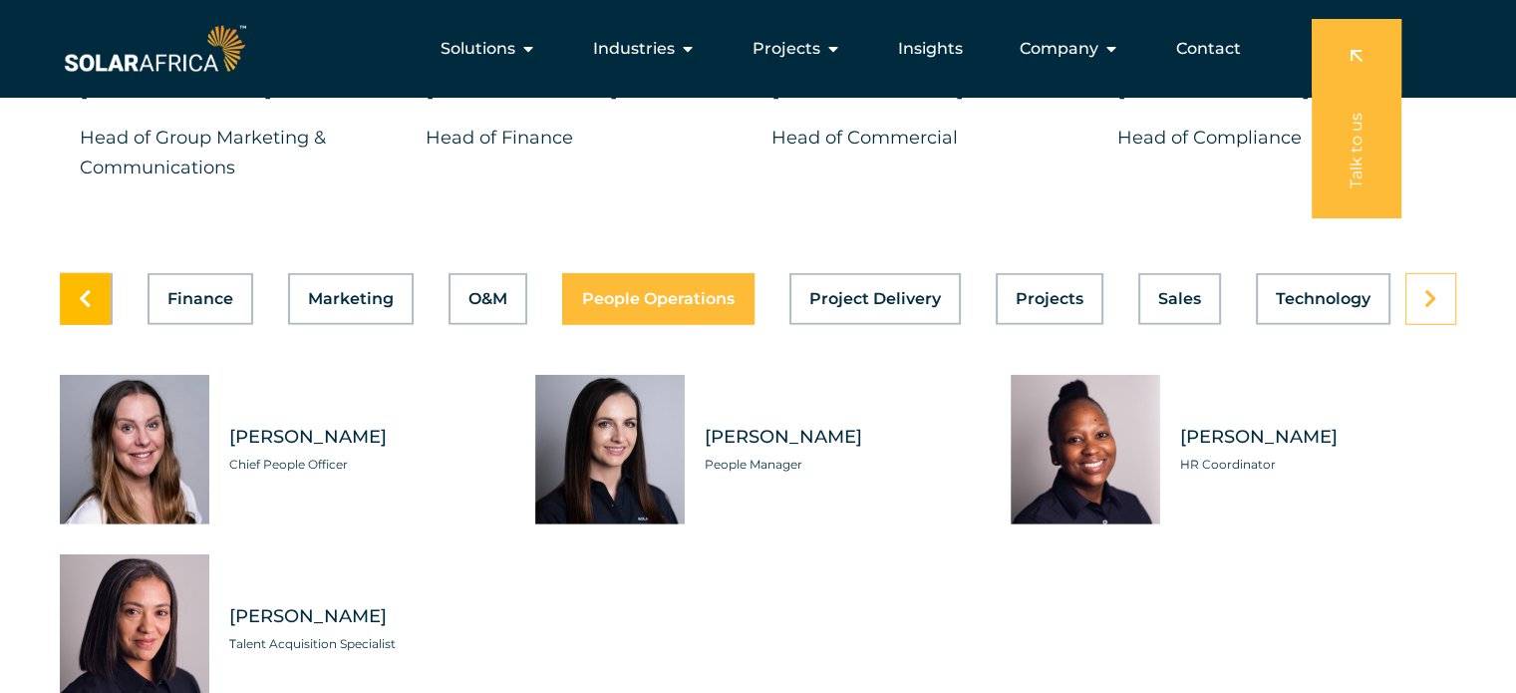
click at [104, 278] on link at bounding box center [85, 299] width 51 height 52
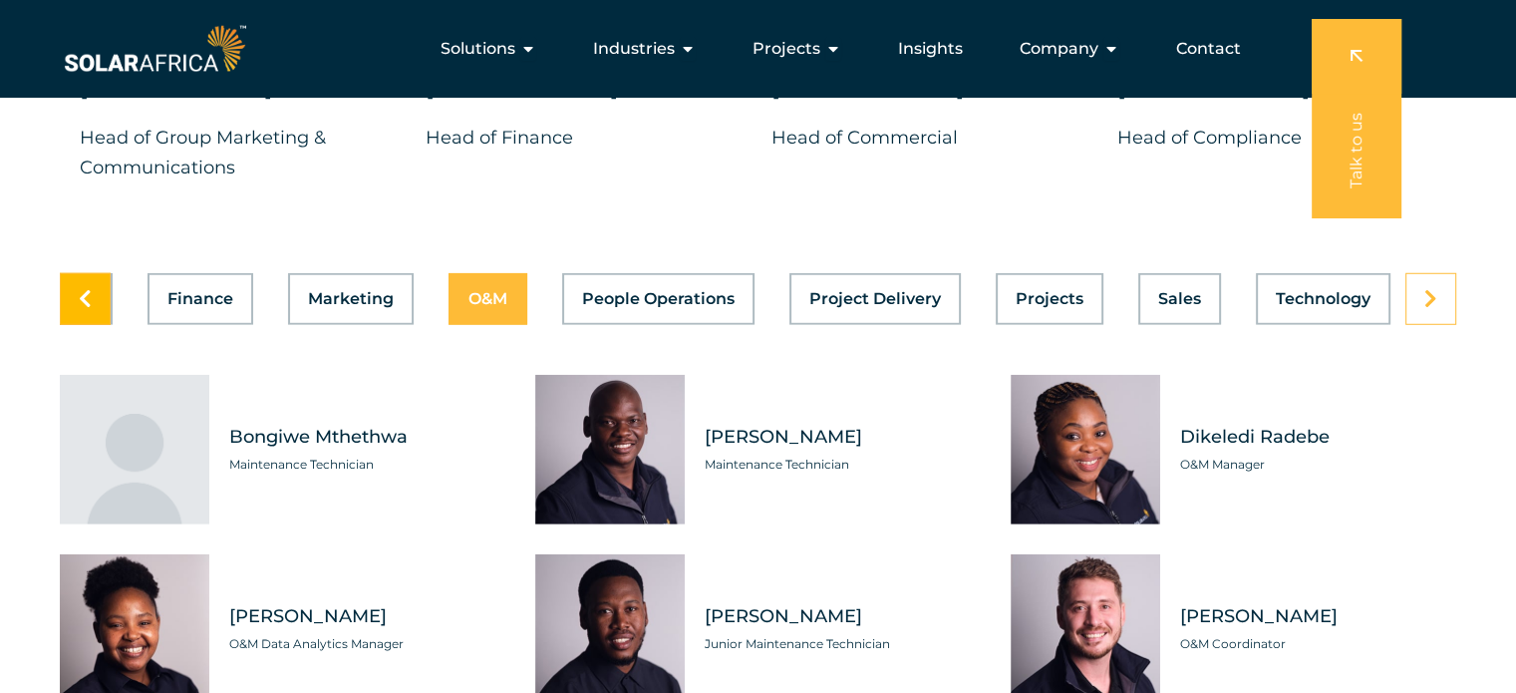
click at [104, 278] on link at bounding box center [85, 299] width 51 height 52
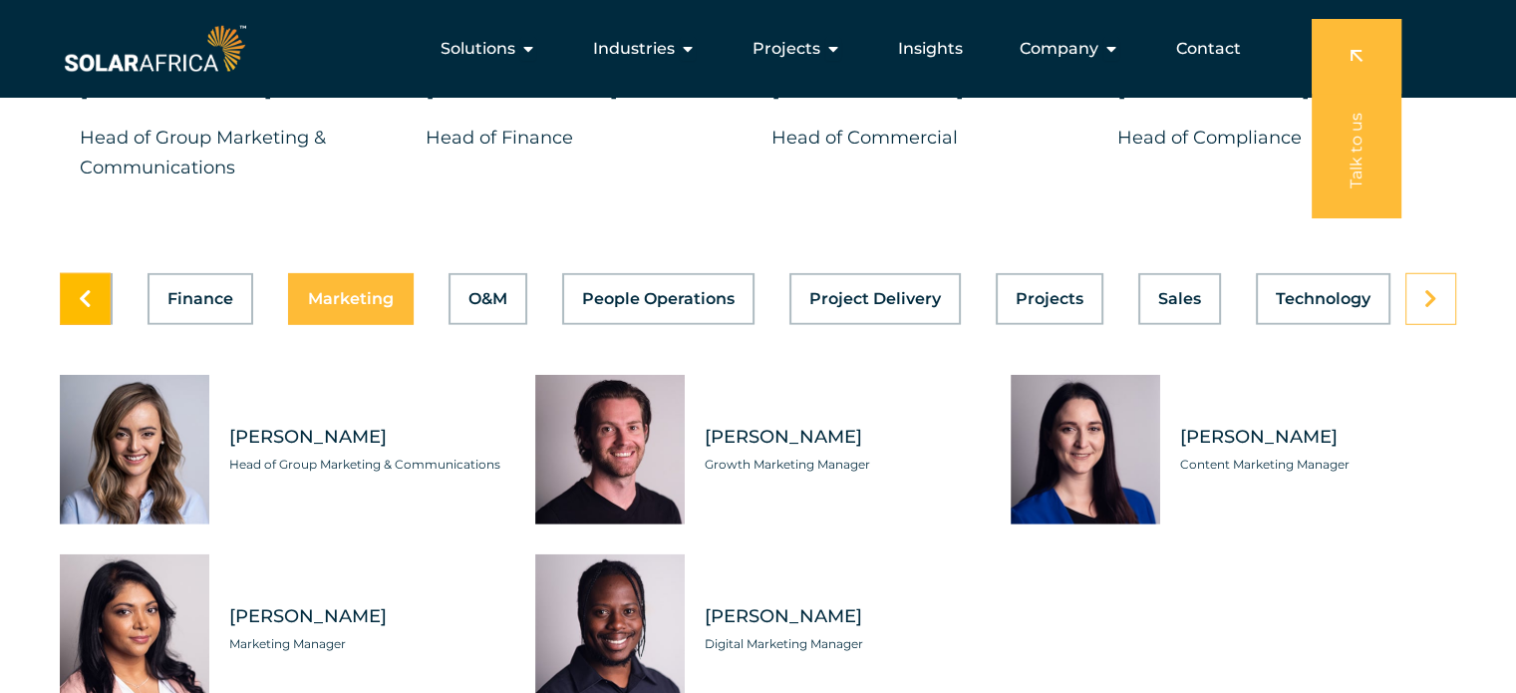
click at [104, 278] on link at bounding box center [85, 299] width 51 height 52
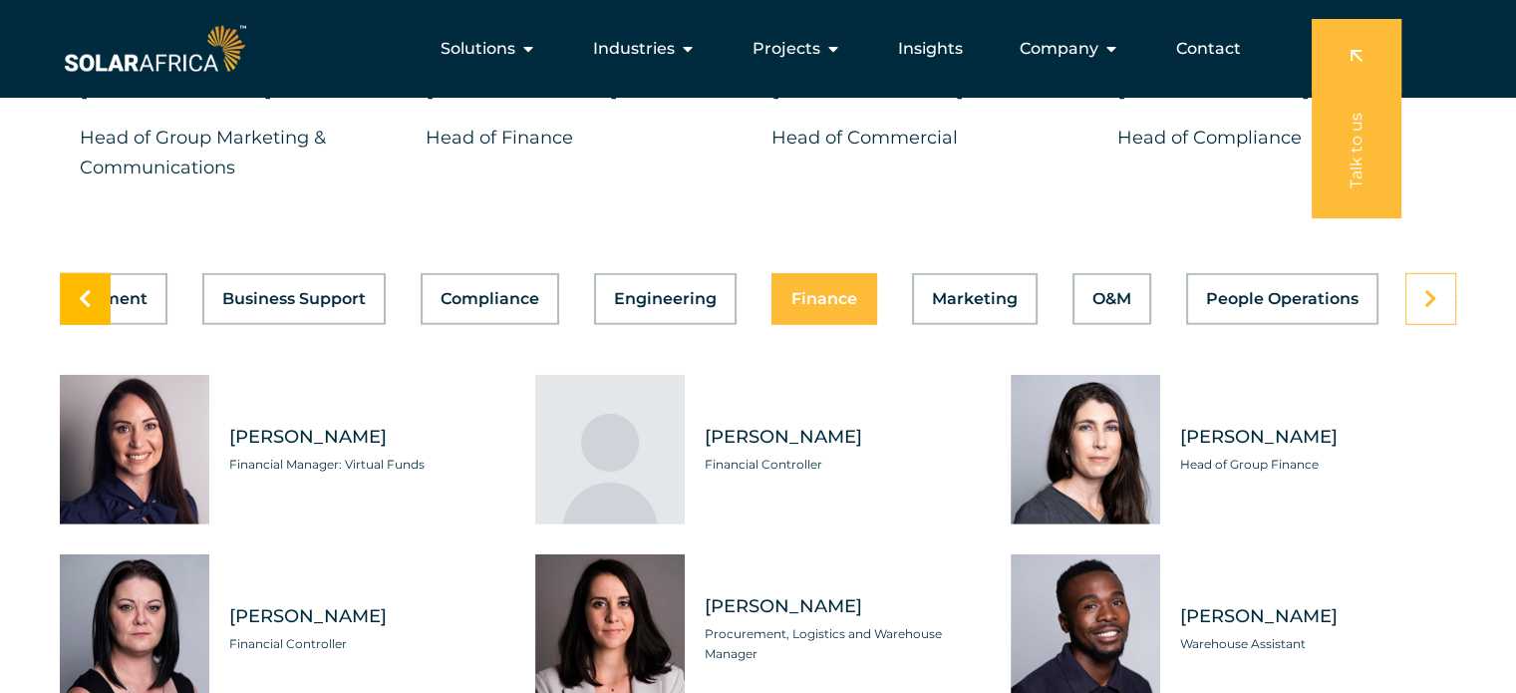
click at [104, 278] on link at bounding box center [85, 299] width 51 height 52
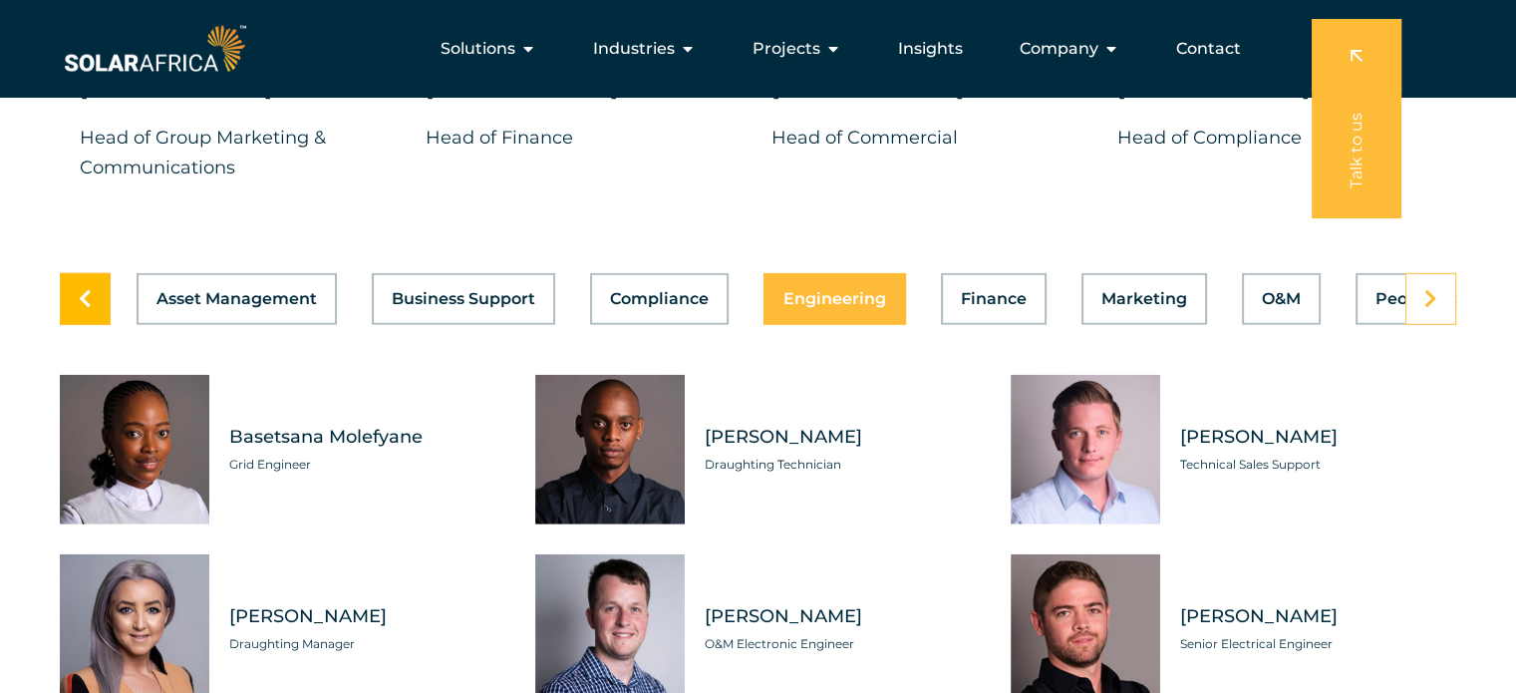
scroll to position [0, 0]
click at [960, 277] on div "Asset Management Business Support Compliance Engineering Finance Marketing O&M …" at bounding box center [758, 299] width 1396 height 52
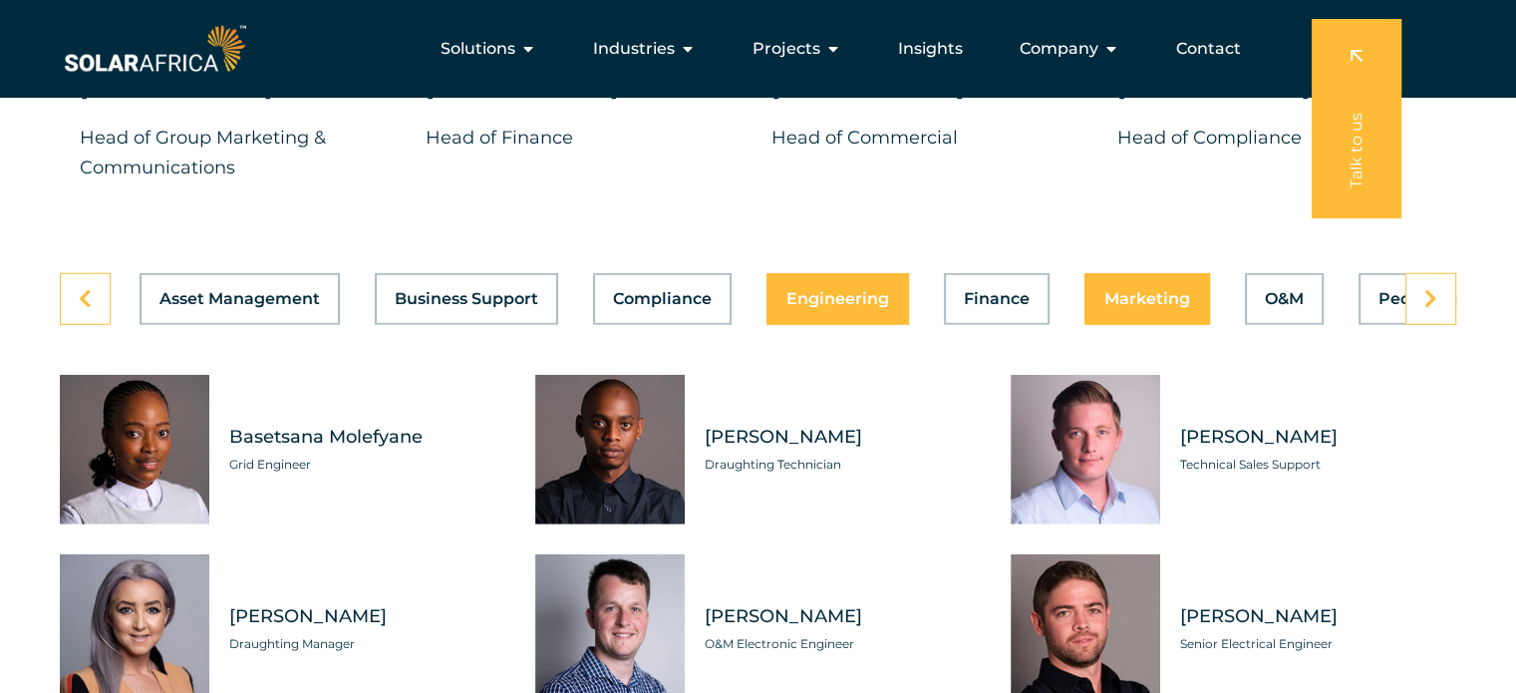
click at [1176, 291] on span "Marketing" at bounding box center [1147, 299] width 86 height 16
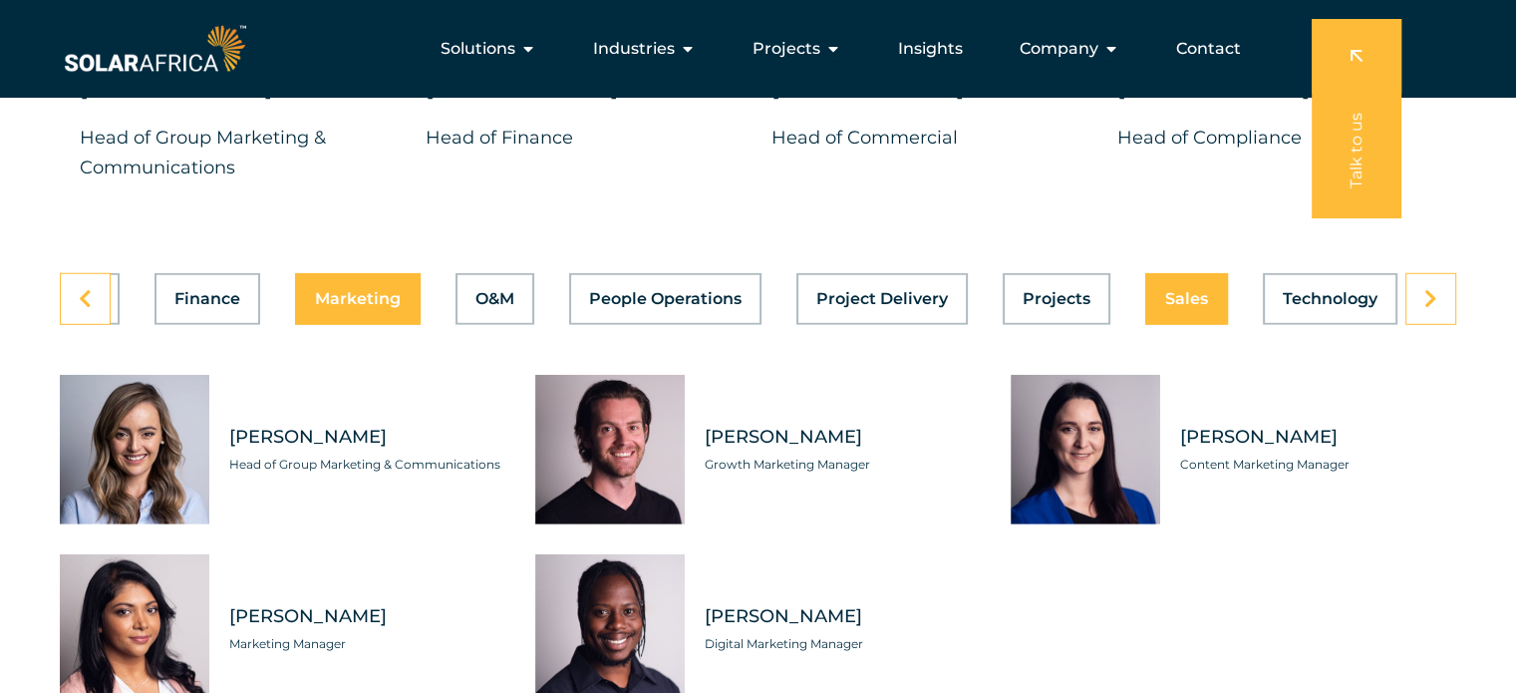
scroll to position [0, 796]
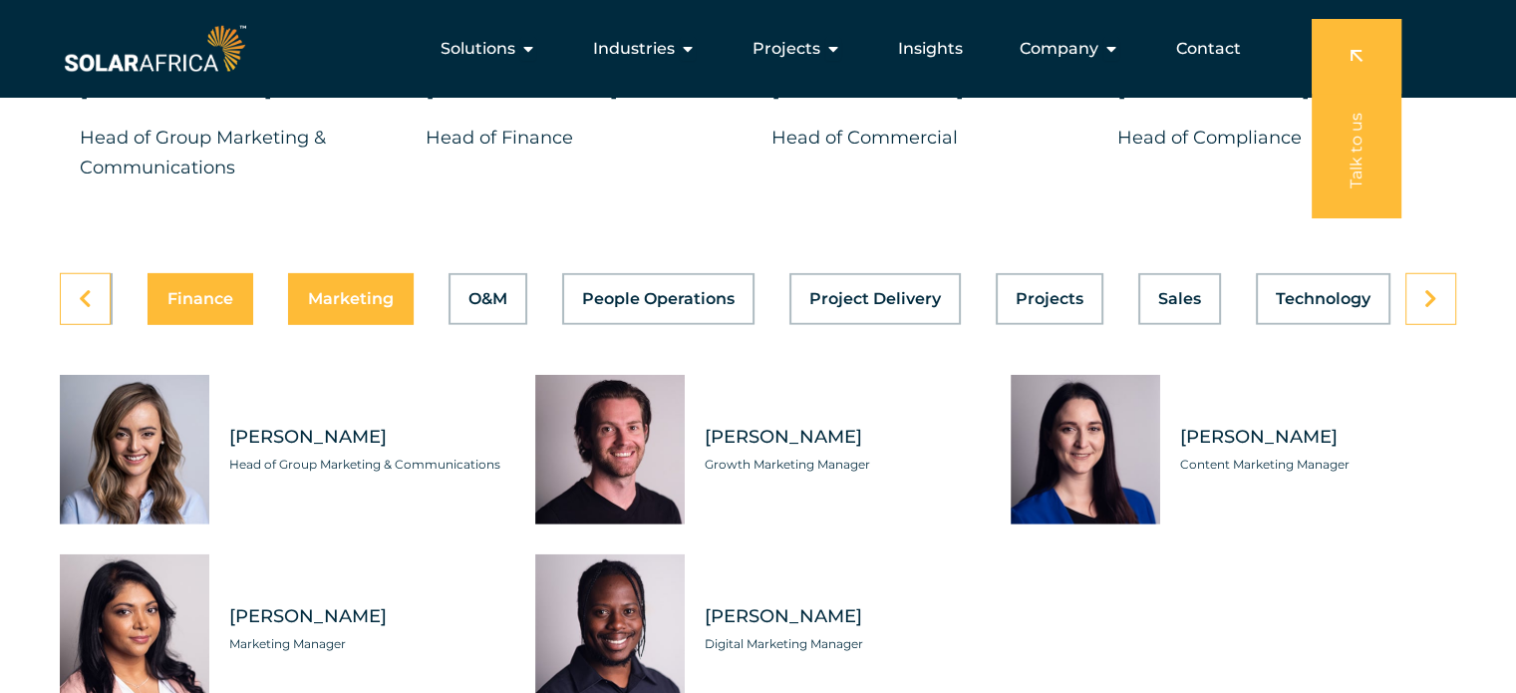
click at [237, 290] on button "Finance" at bounding box center [200, 299] width 106 height 52
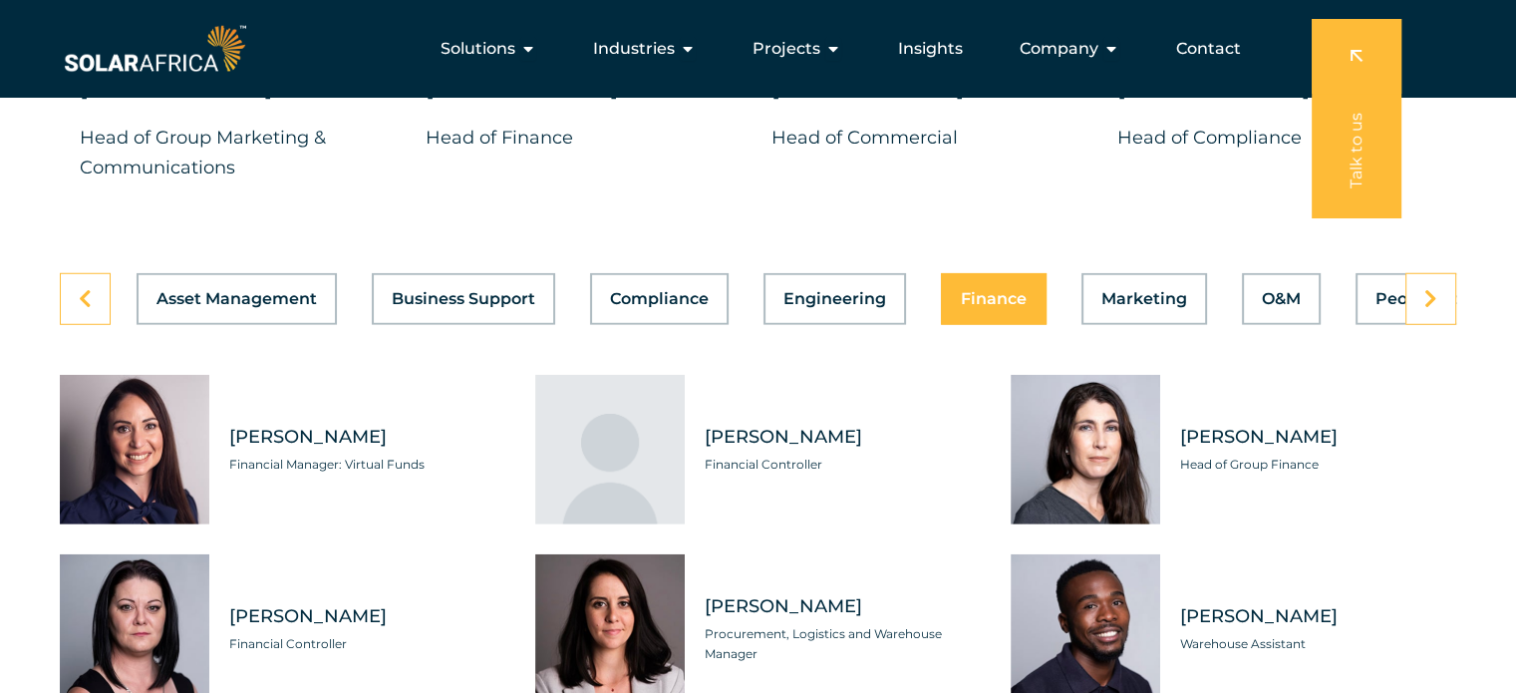
scroll to position [0, 0]
click at [93, 300] on link at bounding box center [85, 299] width 51 height 52
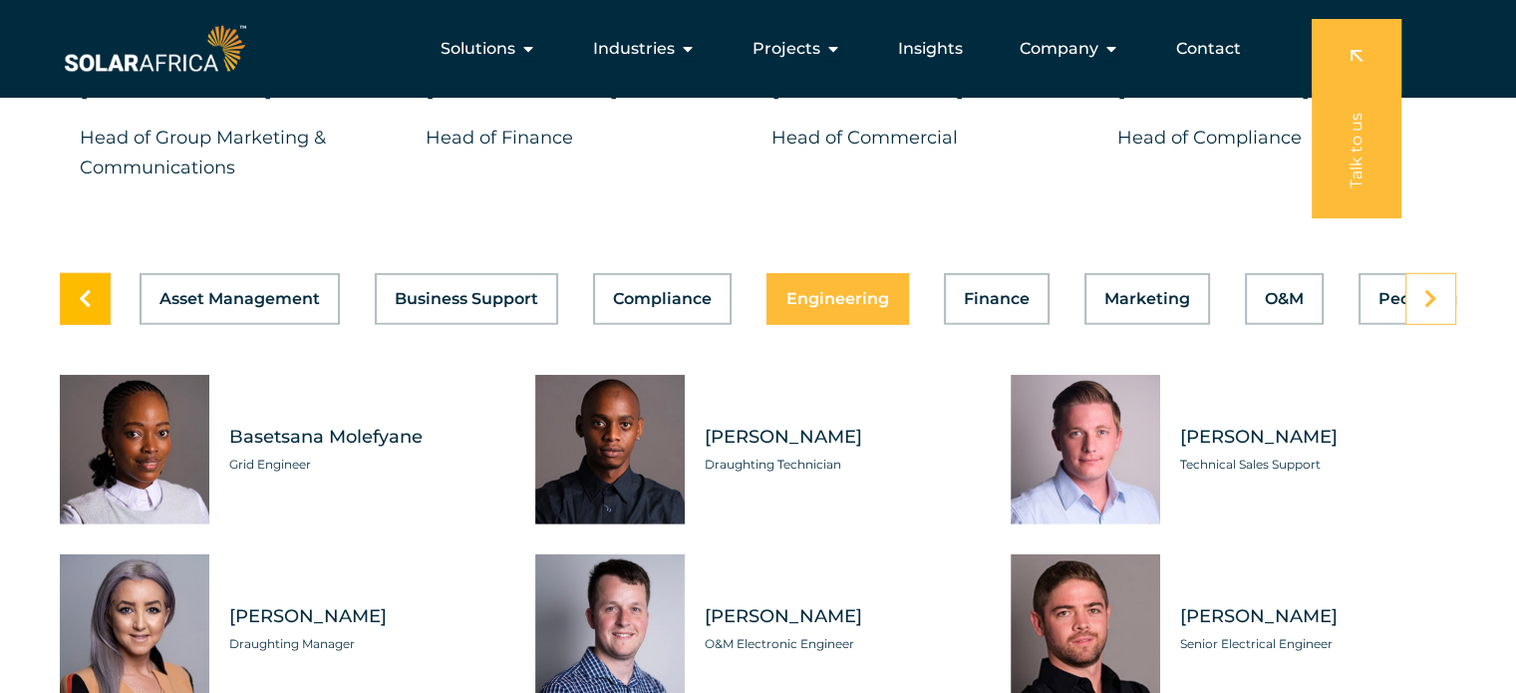
click at [93, 300] on link at bounding box center [85, 299] width 51 height 52
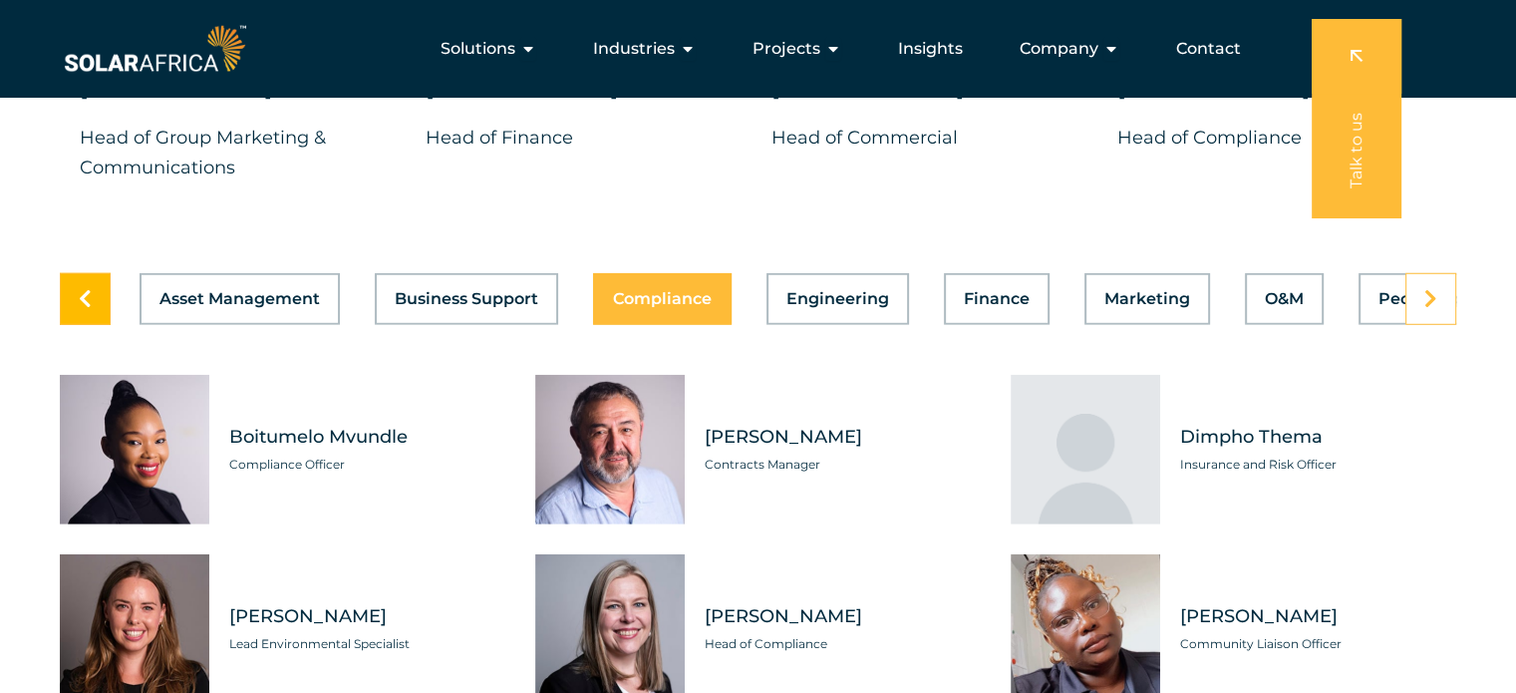
click at [93, 300] on link at bounding box center [85, 299] width 51 height 52
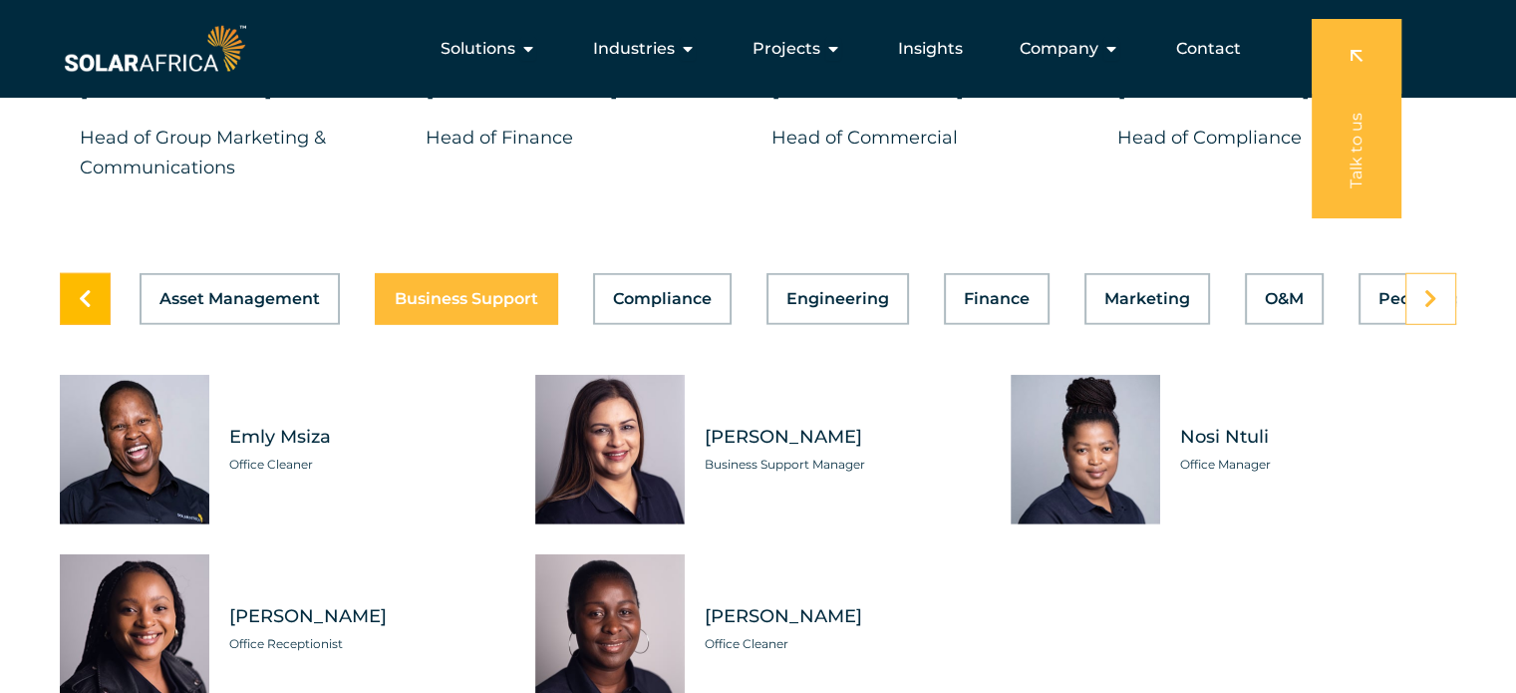
click at [93, 300] on link at bounding box center [85, 299] width 51 height 52
